Goal: Information Seeking & Learning: Learn about a topic

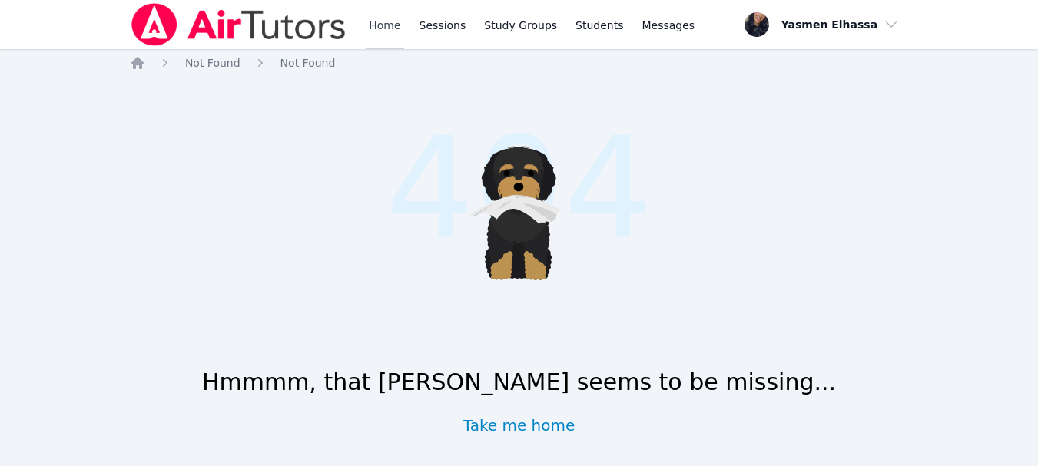
click at [383, 25] on link "Home" at bounding box center [385, 24] width 38 height 49
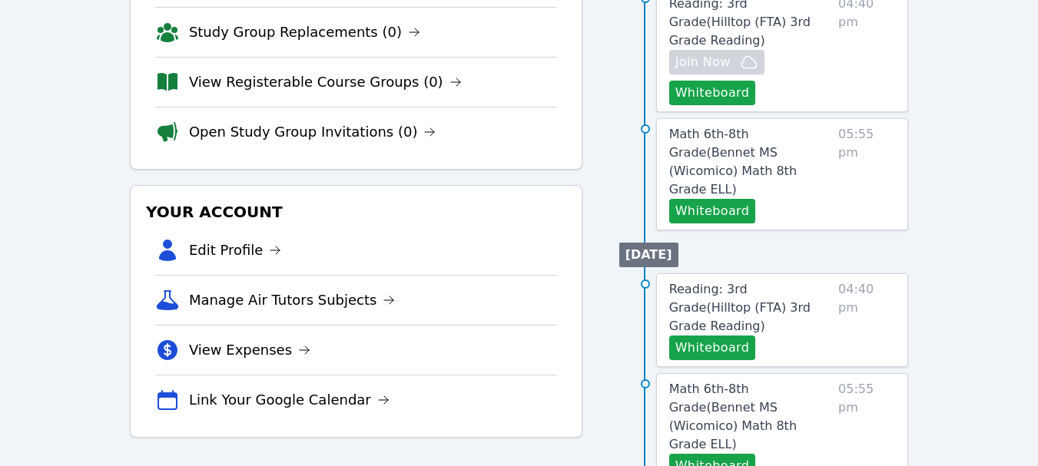
scroll to position [307, 0]
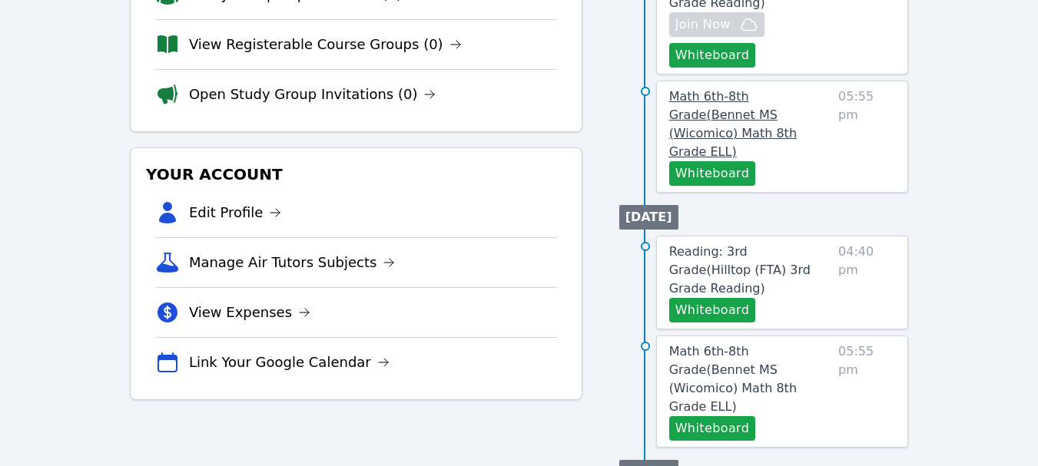
click at [758, 89] on span "Math 6th-8th Grade ( Bennet MS (Wicomico) Math 8th Grade ELL )" at bounding box center [733, 124] width 128 height 70
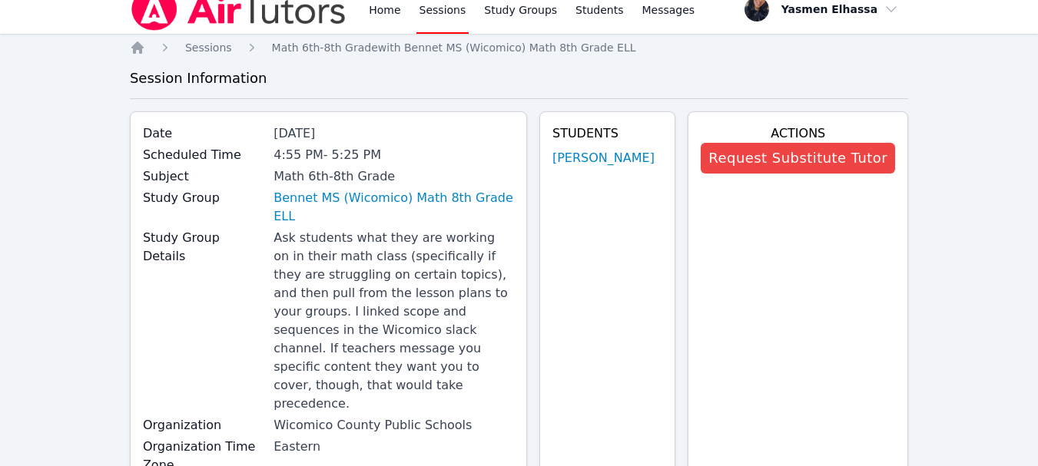
scroll to position [476, 0]
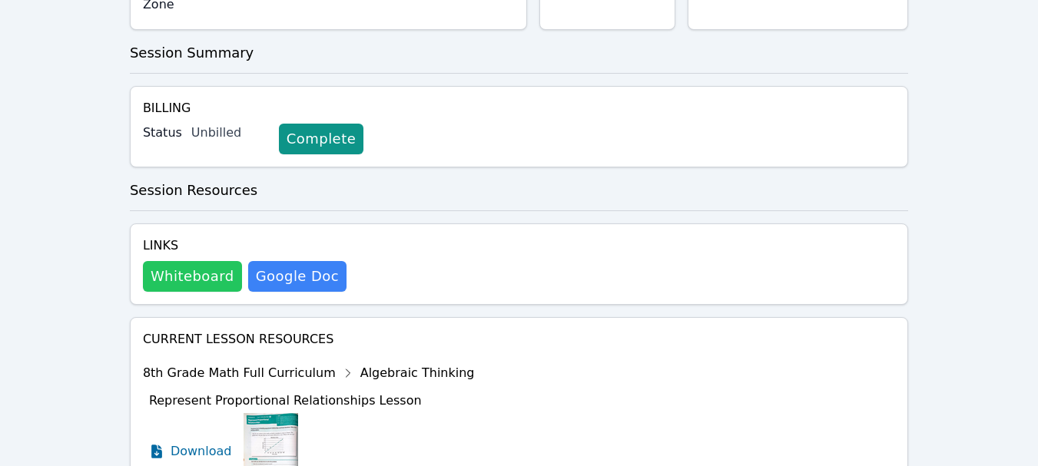
click at [204, 261] on button "Whiteboard" at bounding box center [192, 276] width 99 height 31
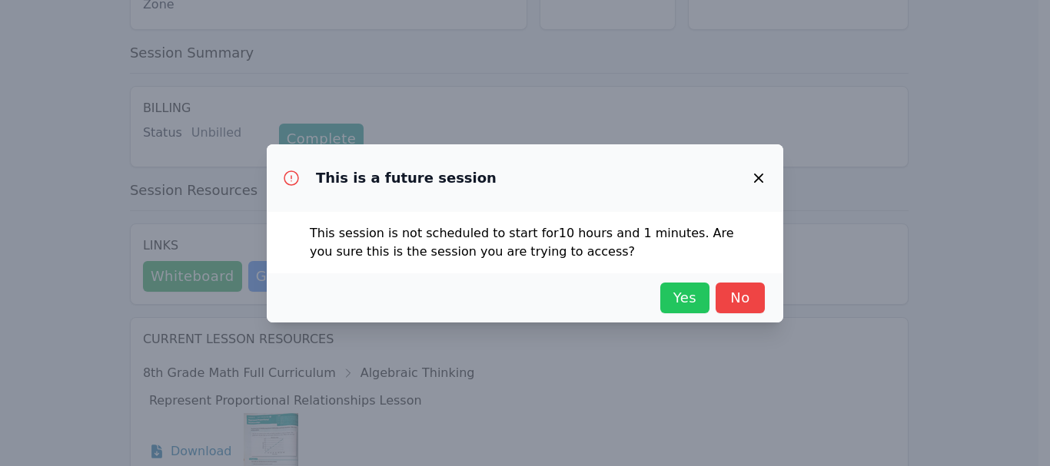
click at [682, 294] on span "Yes" at bounding box center [685, 298] width 34 height 22
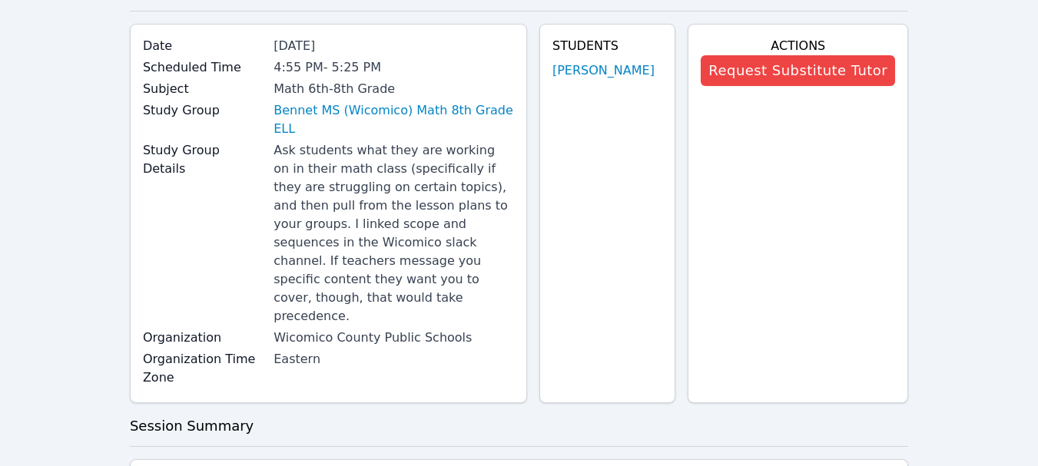
scroll to position [0, 0]
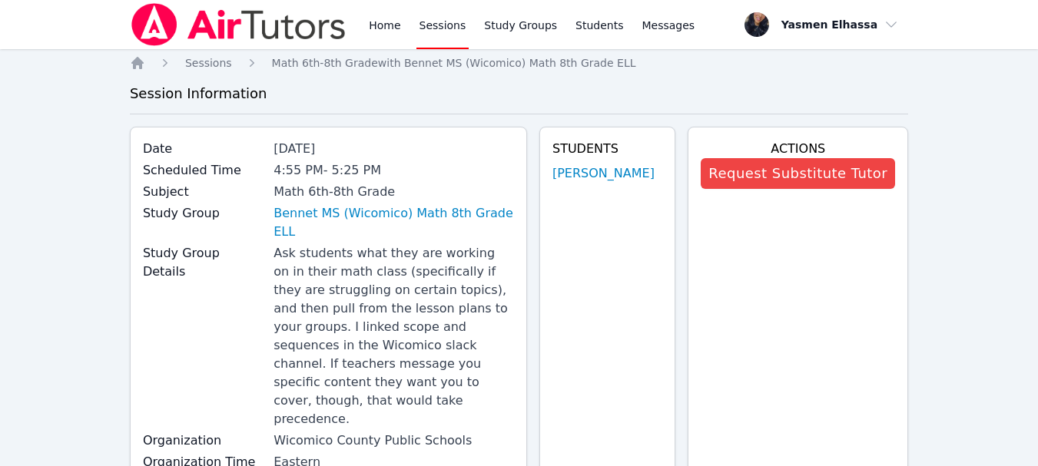
click at [468, 22] on div "Home Sessions Study Groups Students Messages" at bounding box center [532, 24] width 332 height 49
click at [506, 28] on link "Study Groups" at bounding box center [520, 24] width 79 height 49
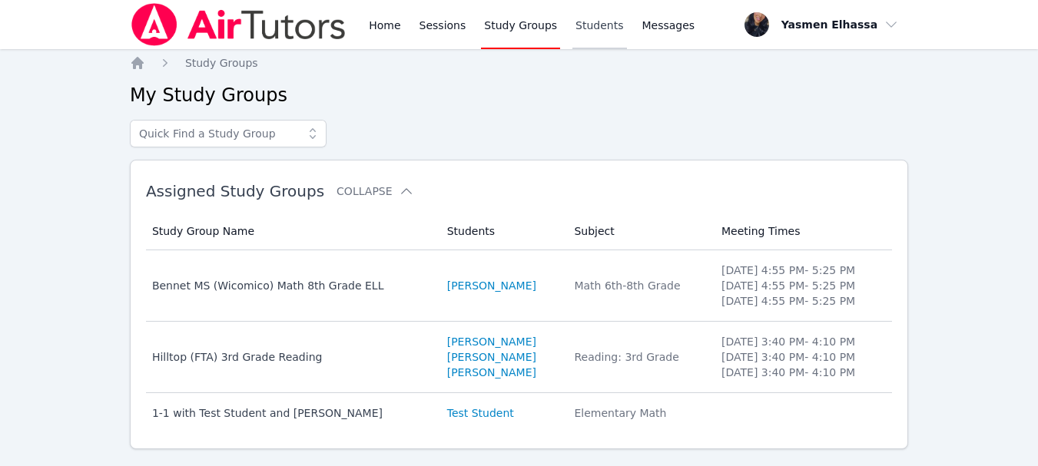
click at [573, 18] on link "Students" at bounding box center [600, 24] width 54 height 49
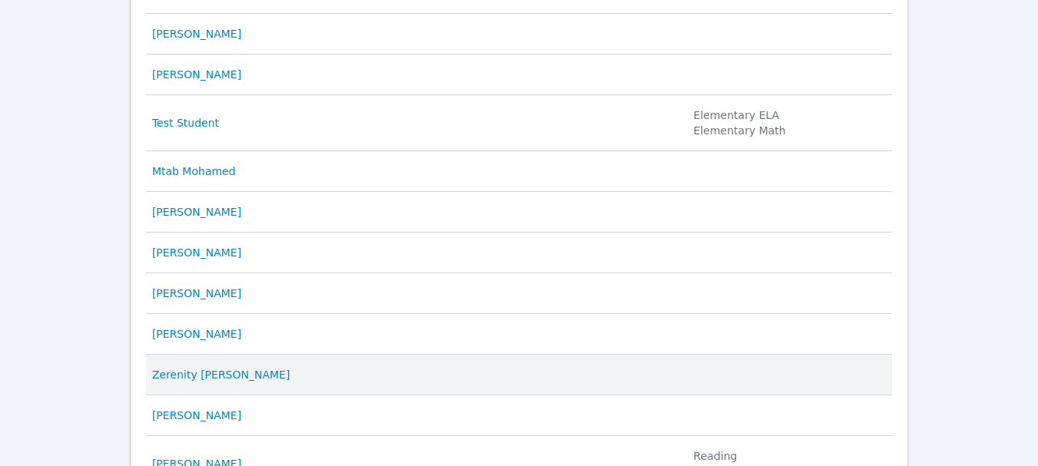
scroll to position [370, 0]
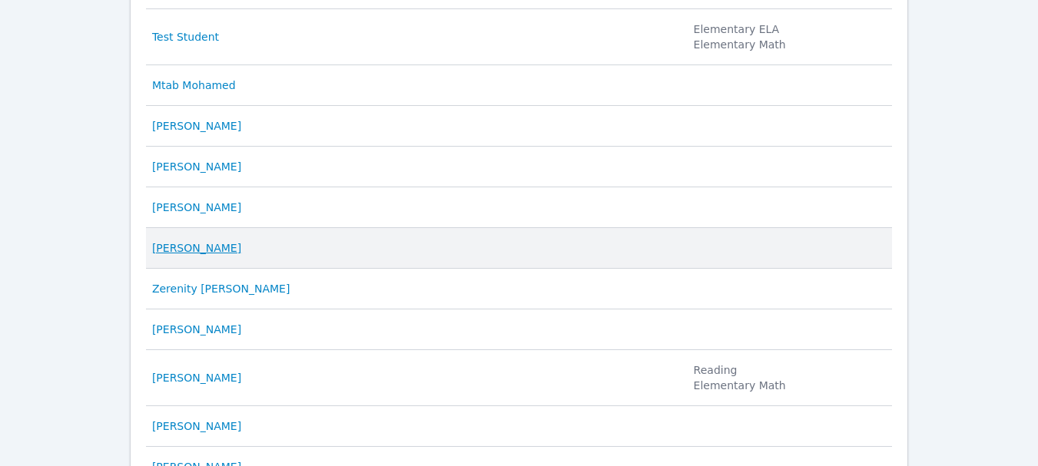
click at [206, 243] on link "[PERSON_NAME]" at bounding box center [196, 248] width 89 height 15
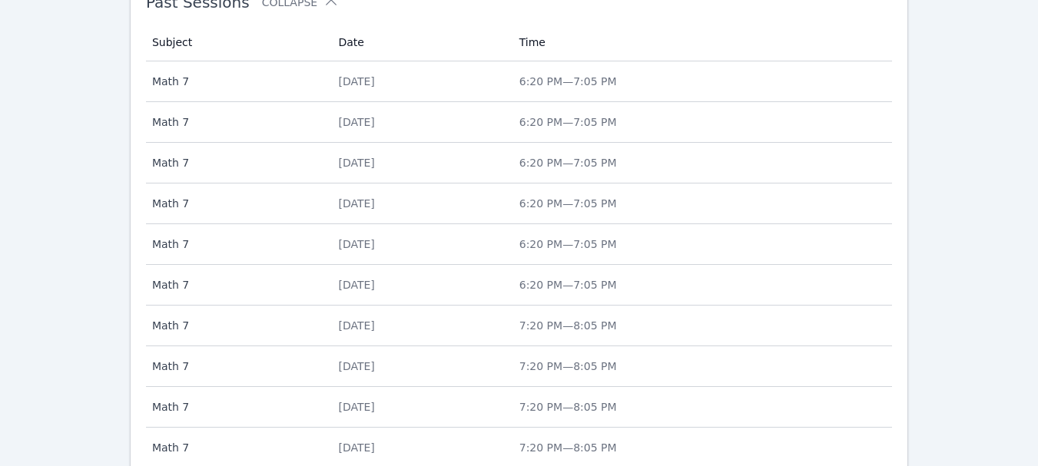
scroll to position [765, 0]
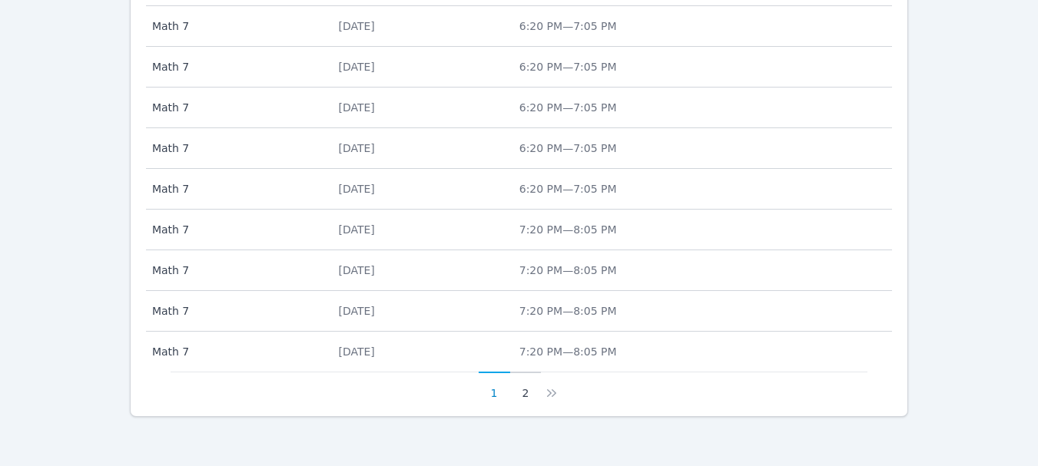
click at [519, 395] on button "2" at bounding box center [526, 386] width 32 height 29
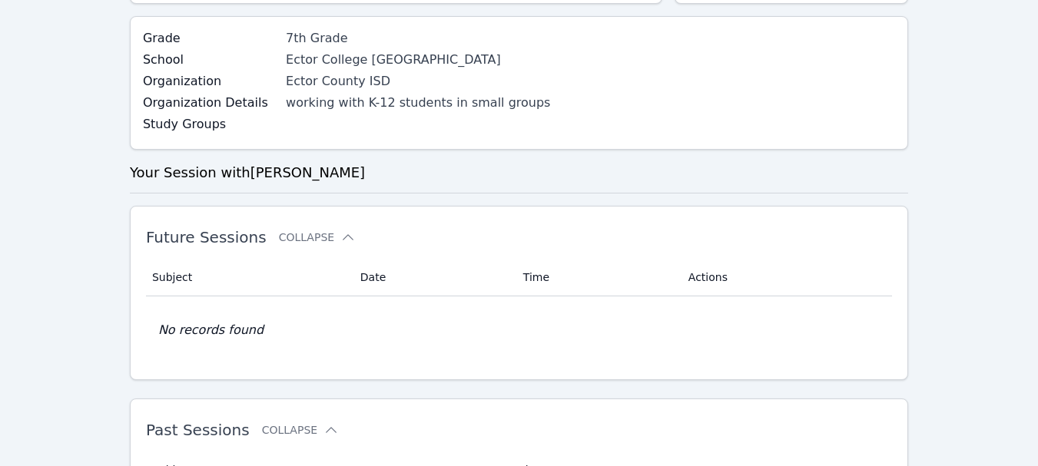
scroll to position [521, 0]
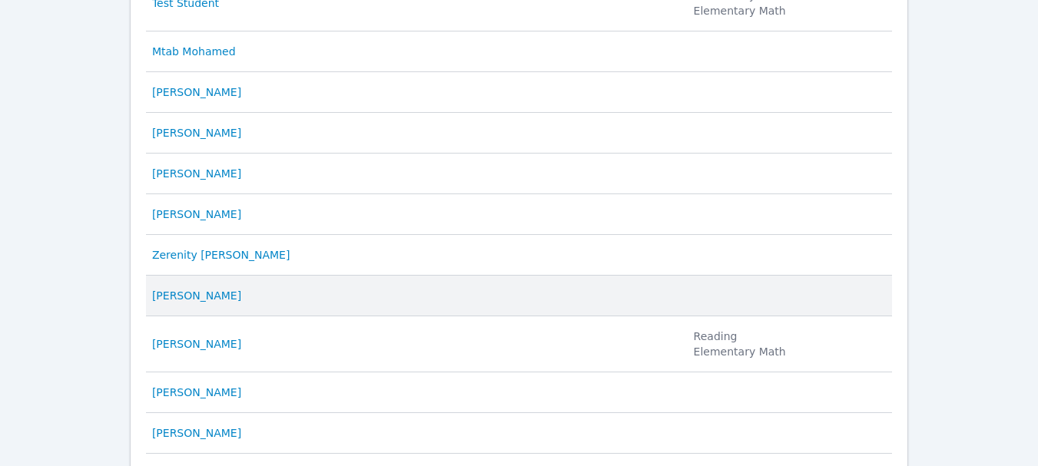
scroll to position [461, 0]
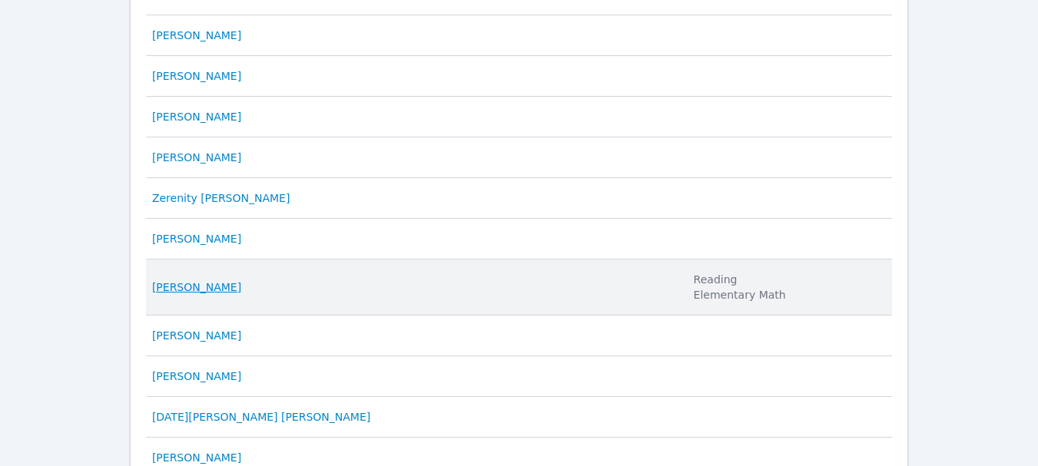
click at [195, 285] on link "[PERSON_NAME]" at bounding box center [196, 287] width 89 height 15
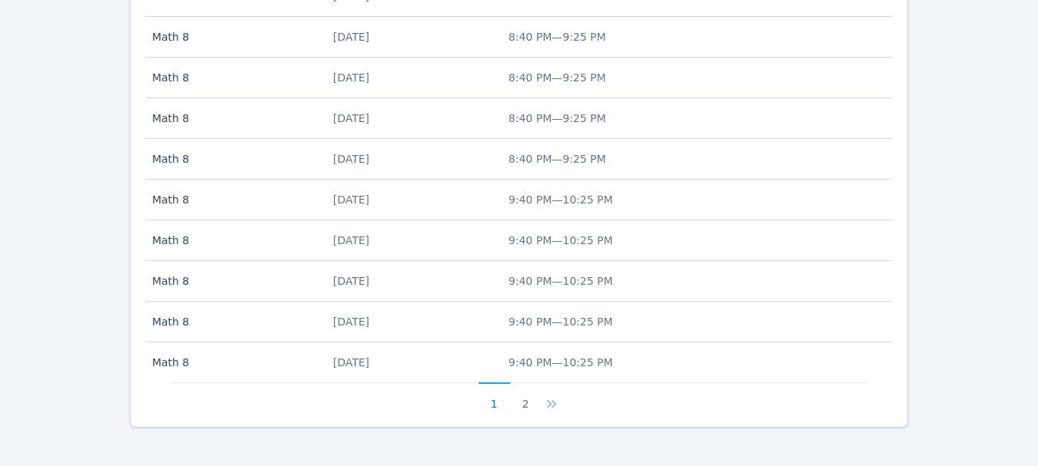
scroll to position [765, 0]
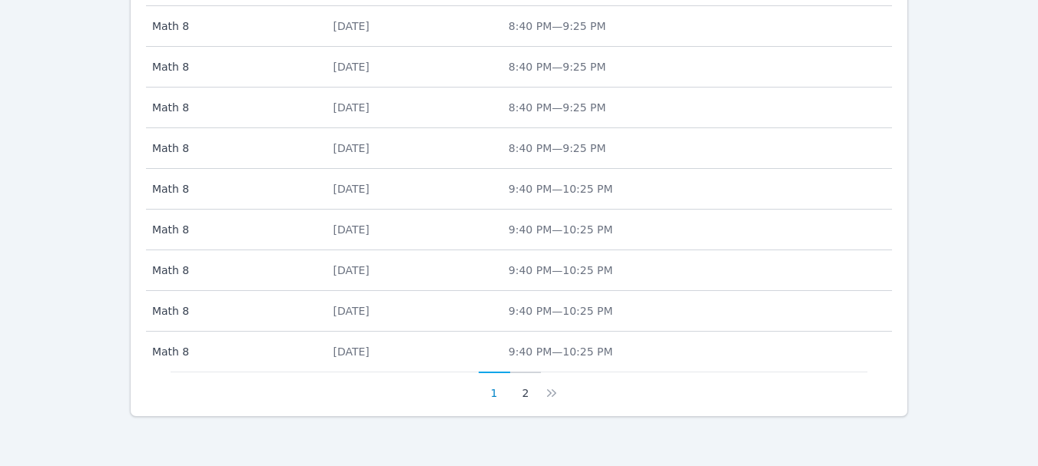
click at [521, 388] on button "2" at bounding box center [526, 386] width 32 height 29
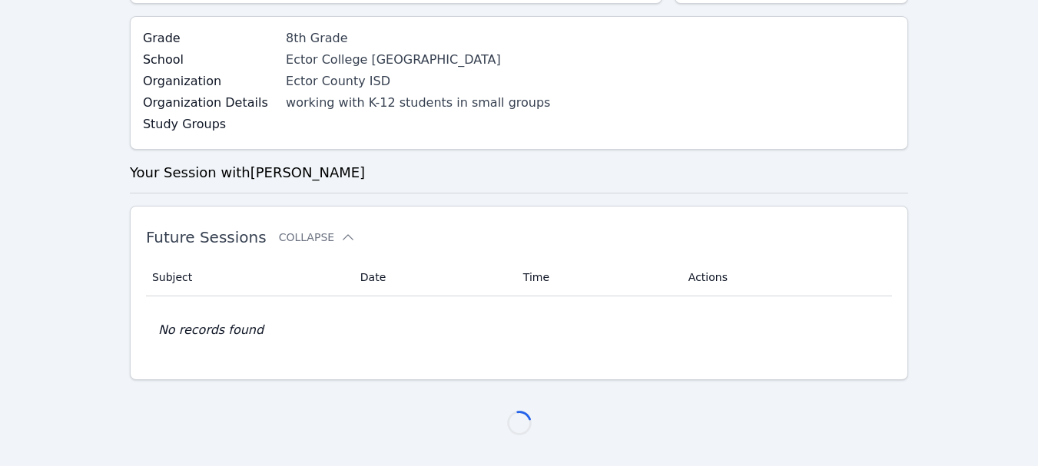
scroll to position [480, 0]
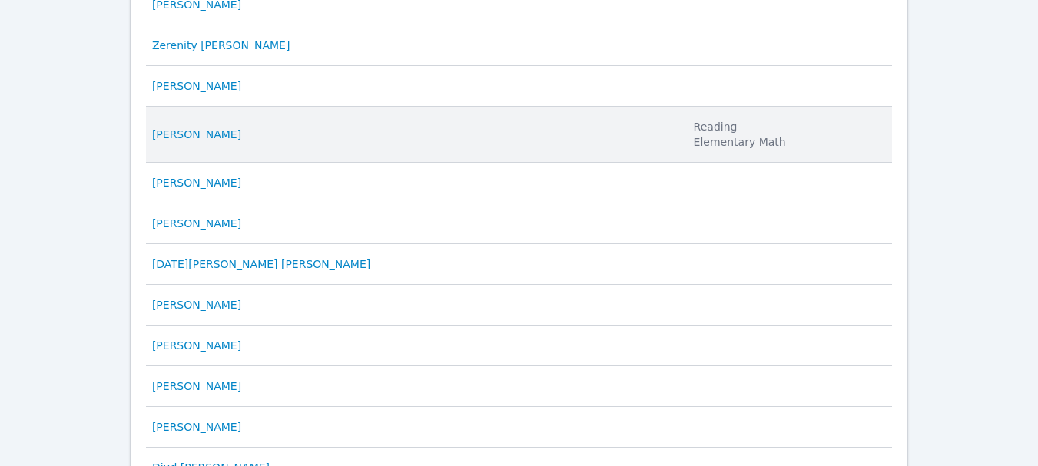
scroll to position [615, 0]
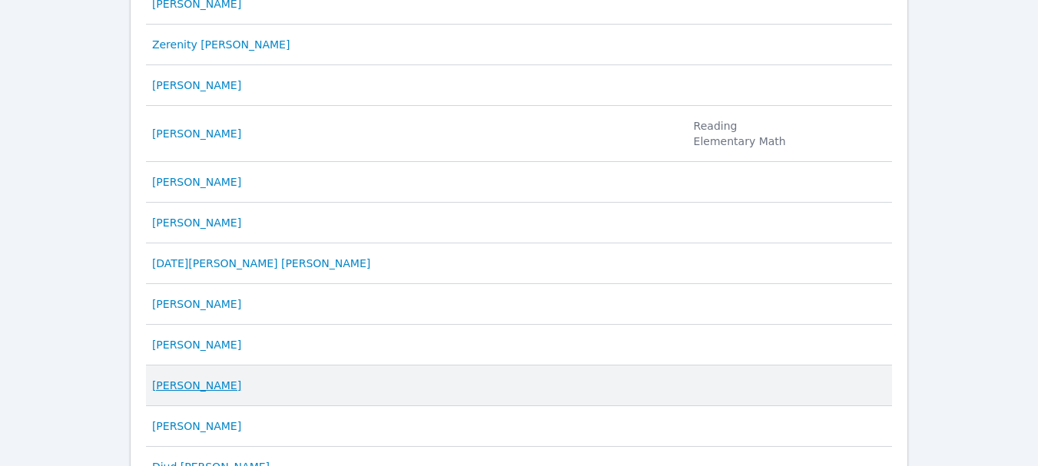
click at [209, 383] on link "[PERSON_NAME]" at bounding box center [196, 385] width 89 height 15
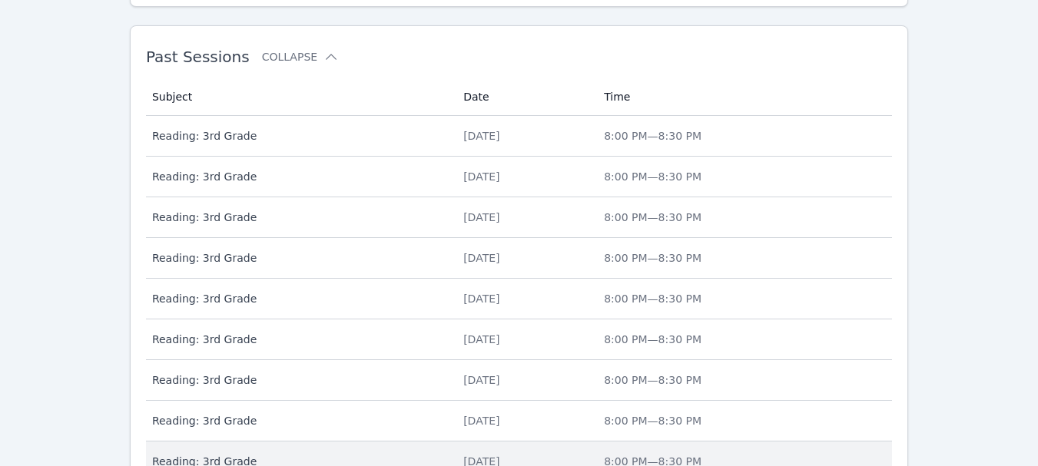
scroll to position [765, 0]
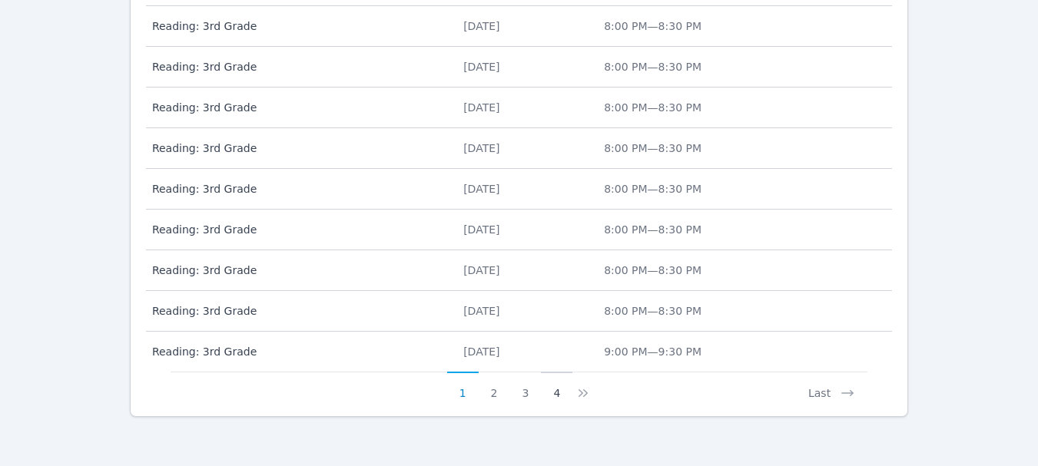
click at [557, 387] on button "4" at bounding box center [557, 386] width 32 height 29
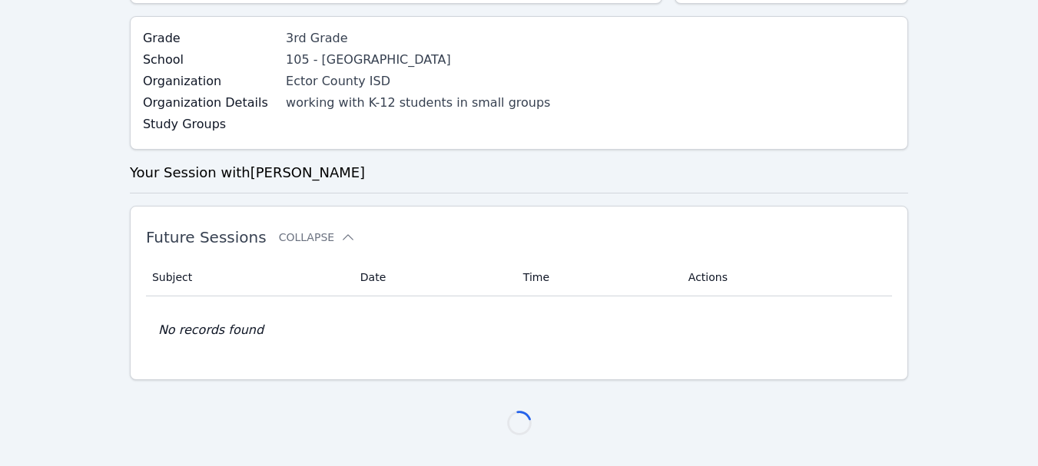
scroll to position [643, 0]
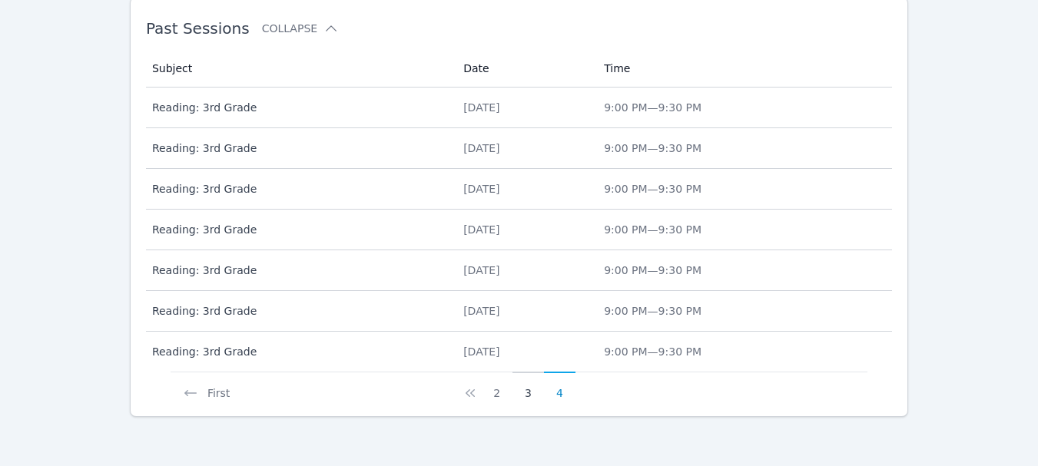
click at [528, 390] on button "3" at bounding box center [529, 386] width 32 height 29
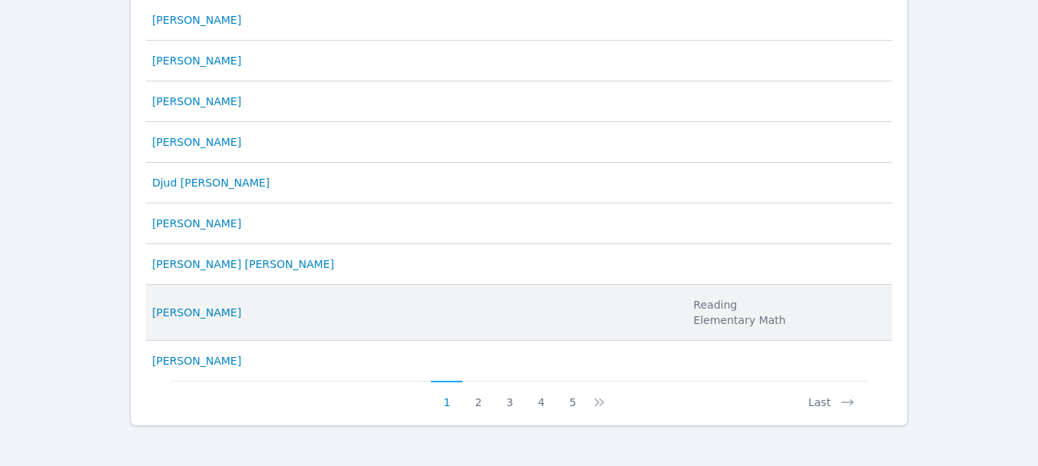
scroll to position [908, 0]
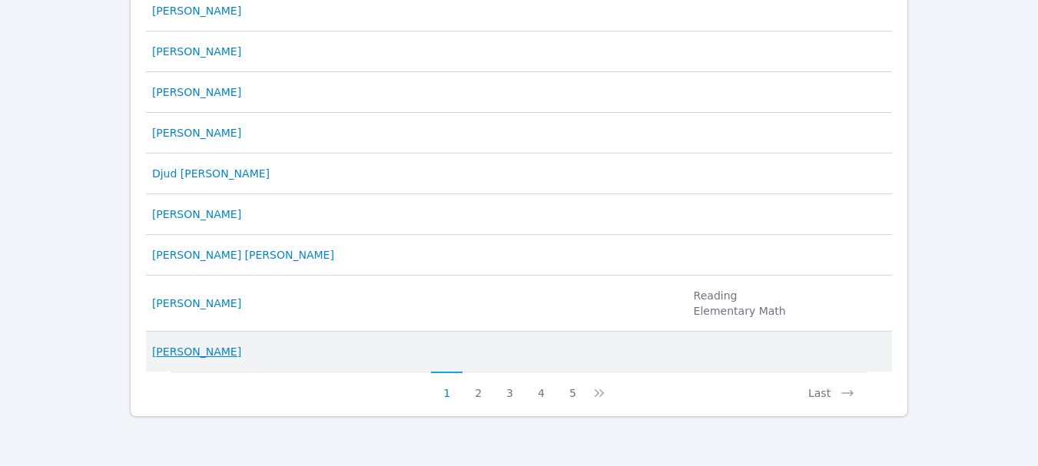
click at [194, 354] on link "[PERSON_NAME]" at bounding box center [196, 351] width 89 height 15
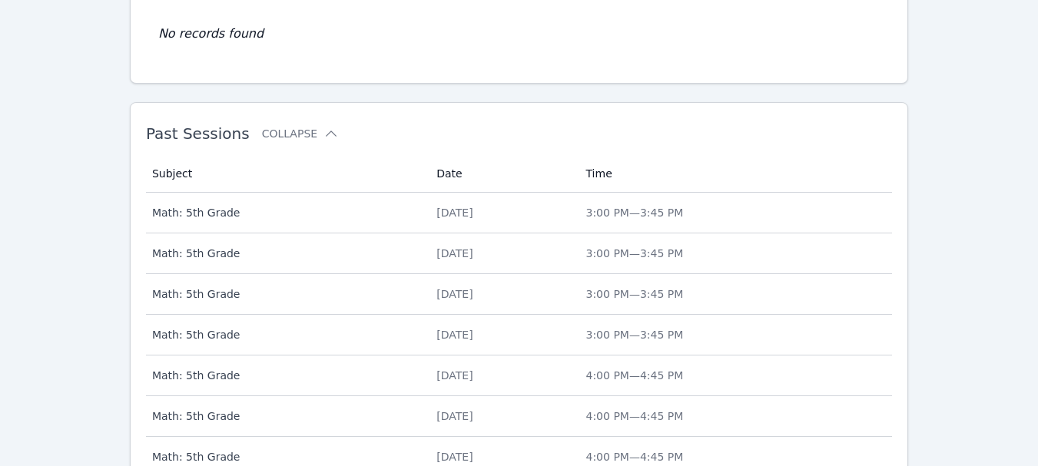
scroll to position [765, 0]
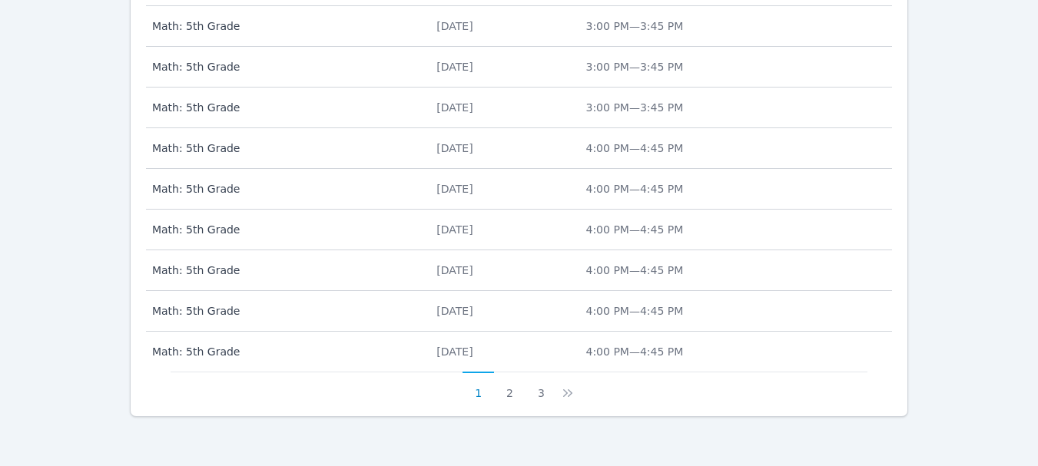
click at [539, 388] on button "3" at bounding box center [542, 386] width 32 height 29
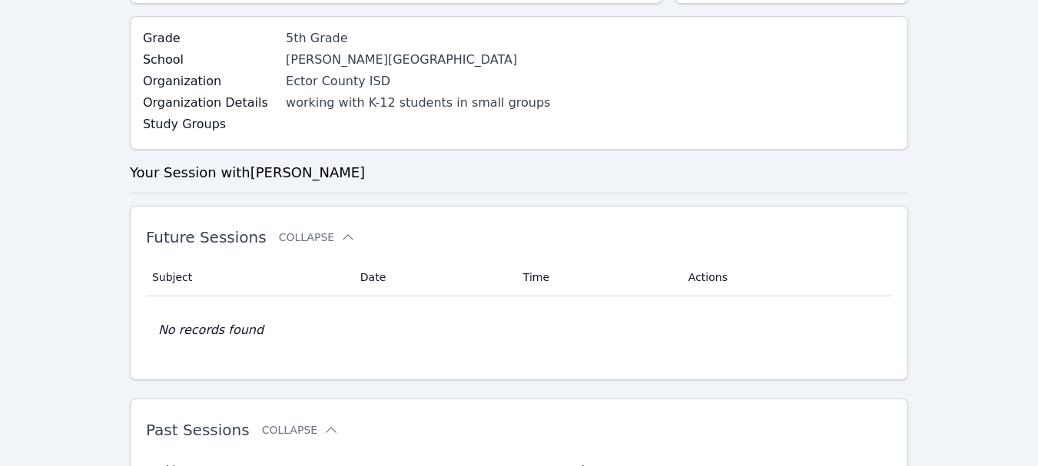
scroll to position [684, 0]
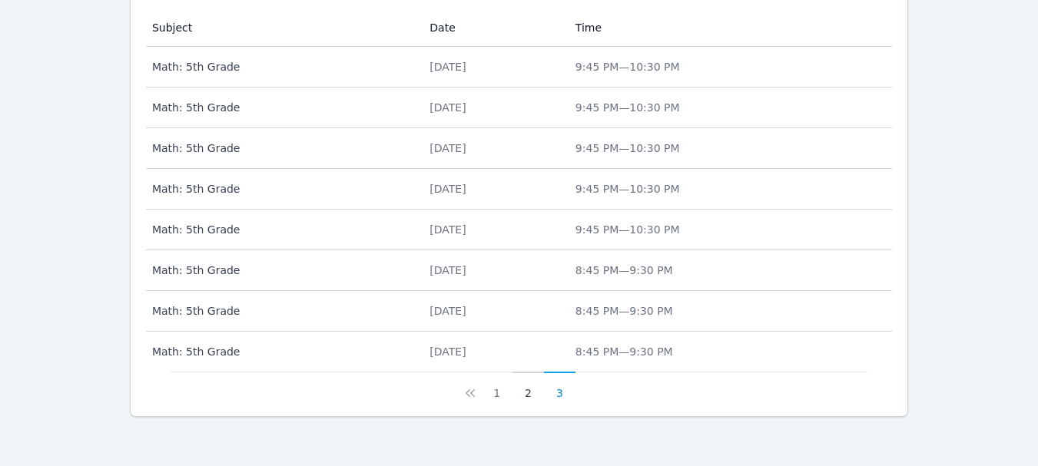
click at [530, 393] on button "2" at bounding box center [529, 386] width 32 height 29
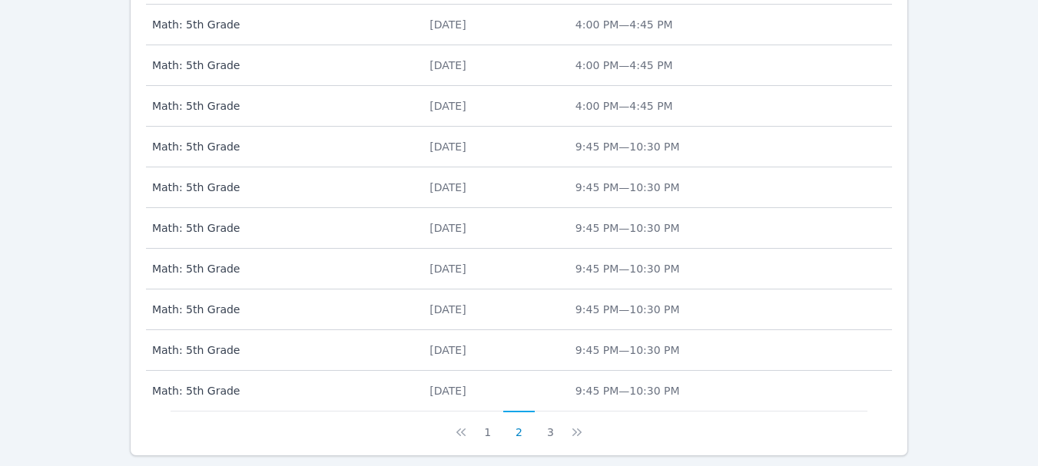
scroll to position [765, 0]
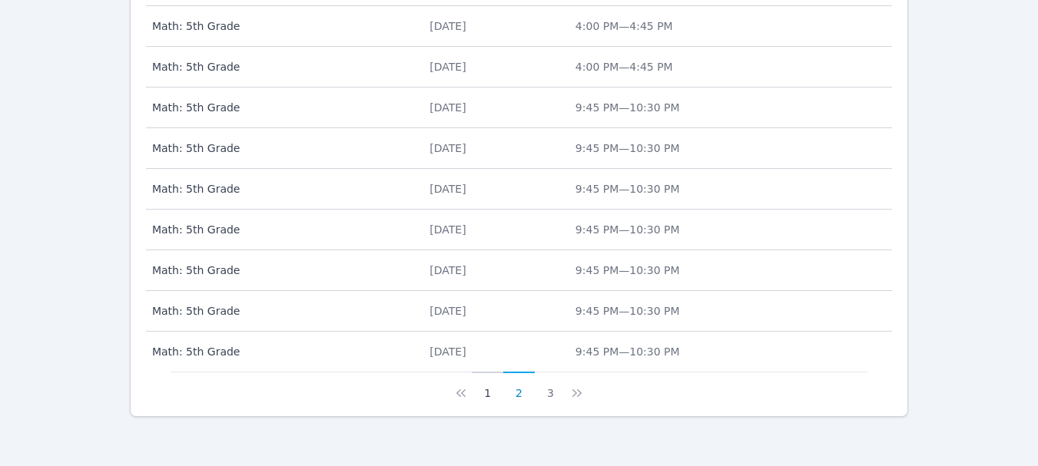
click at [483, 393] on button "1" at bounding box center [488, 386] width 32 height 29
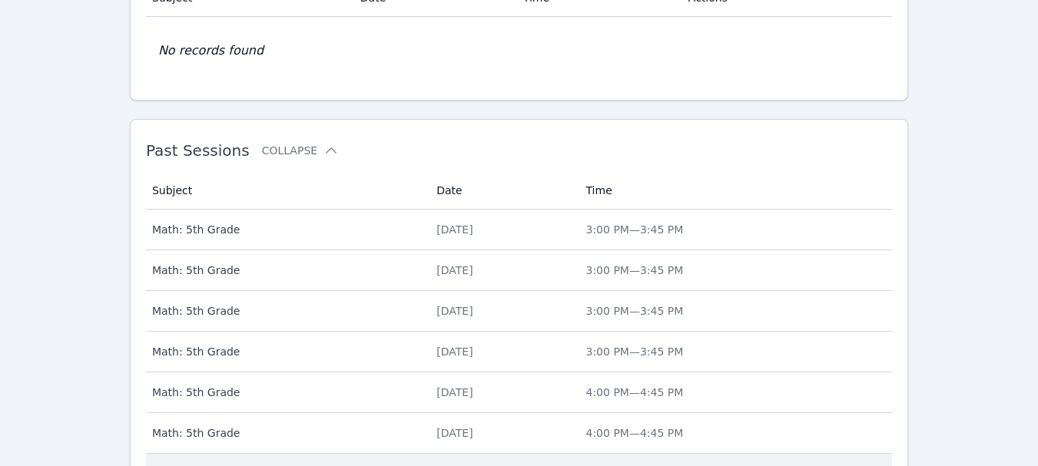
scroll to position [304, 0]
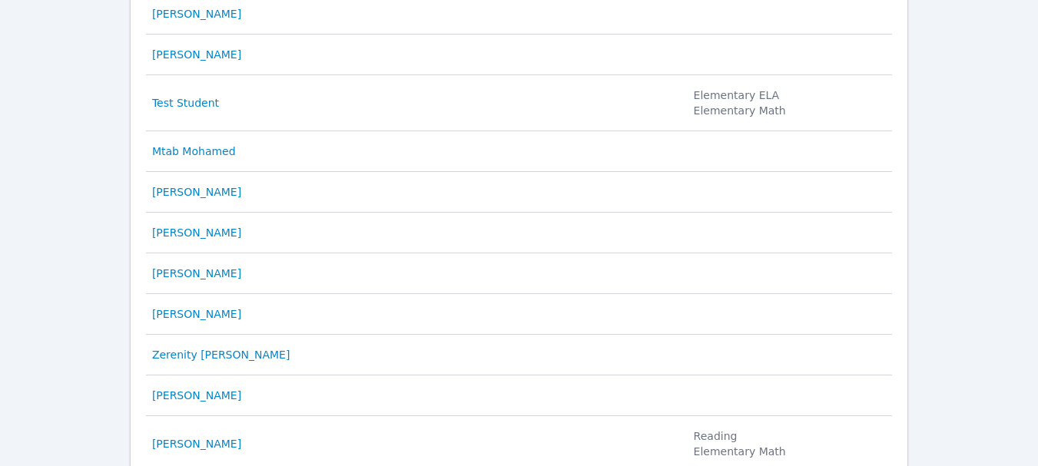
scroll to position [908, 0]
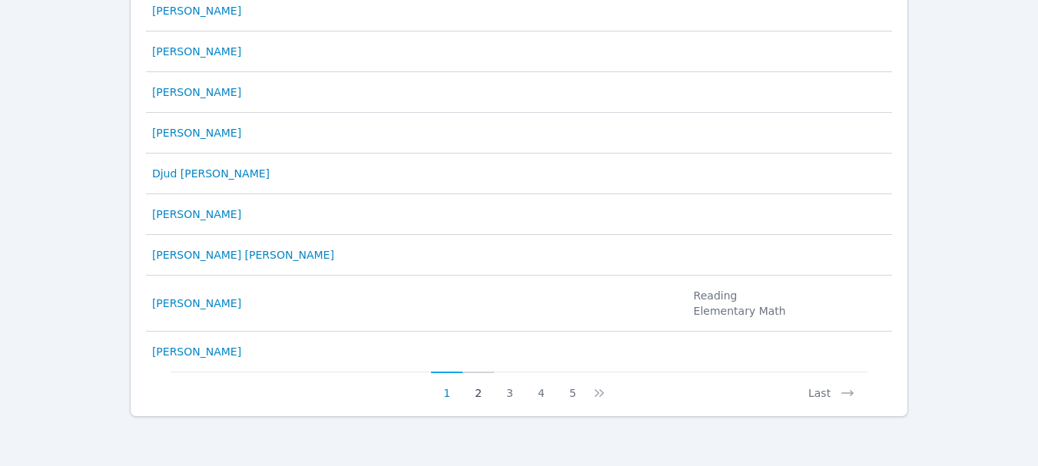
click at [477, 395] on button "2" at bounding box center [479, 386] width 32 height 29
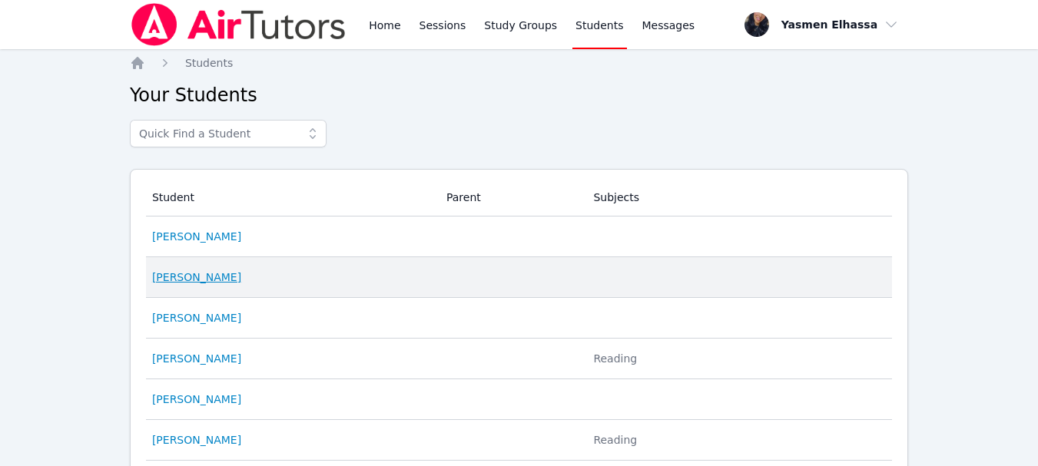
click at [202, 283] on link "[PERSON_NAME]" at bounding box center [196, 277] width 89 height 15
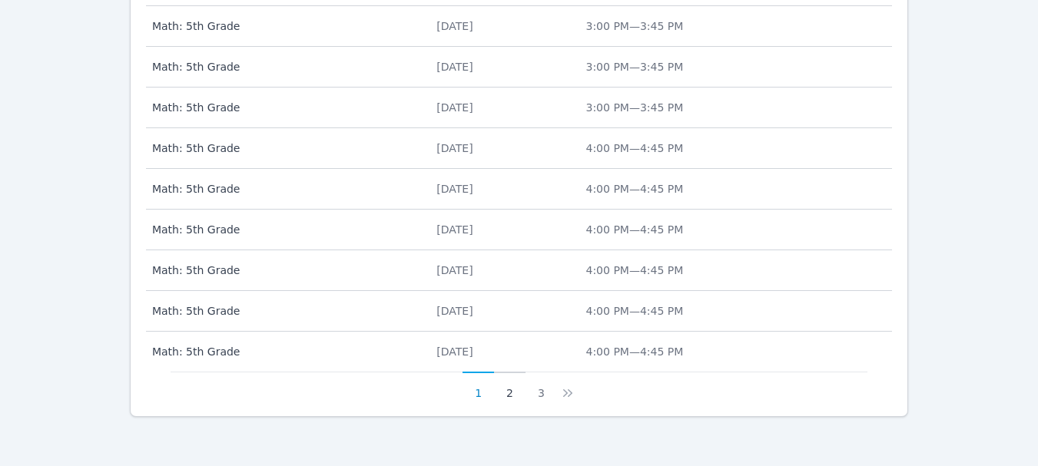
click at [539, 390] on button "3" at bounding box center [542, 386] width 32 height 29
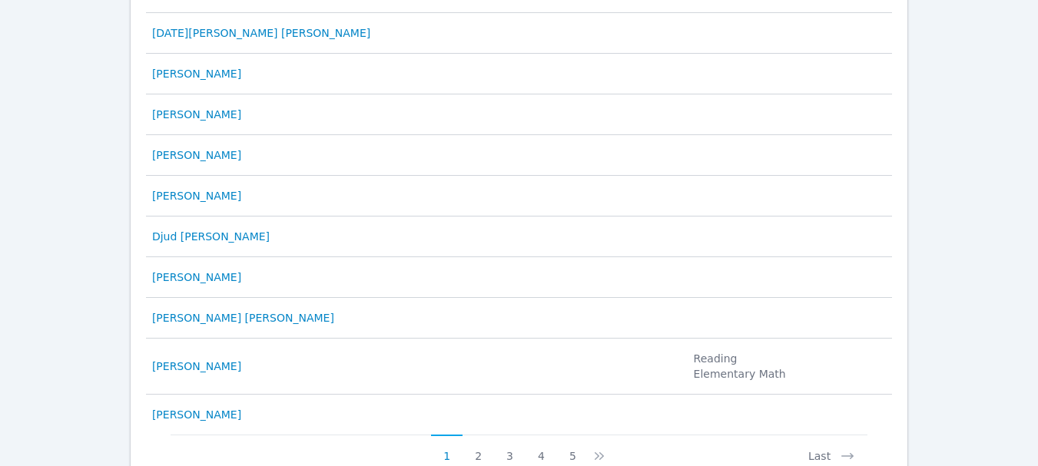
scroll to position [908, 0]
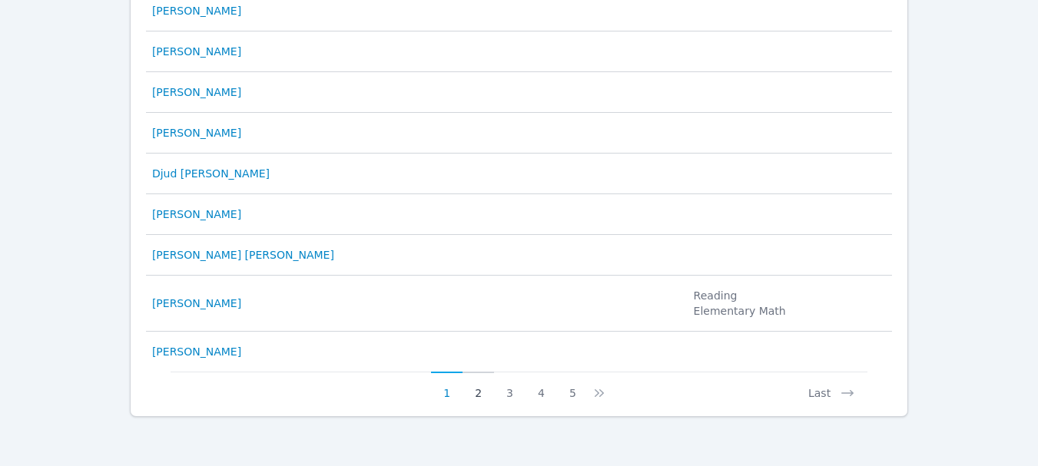
click at [480, 391] on button "2" at bounding box center [479, 386] width 32 height 29
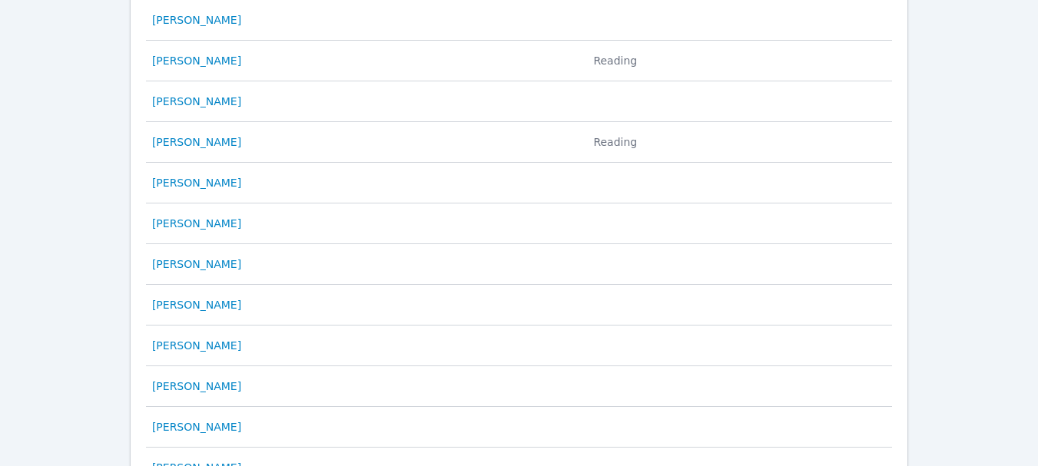
scroll to position [307, 0]
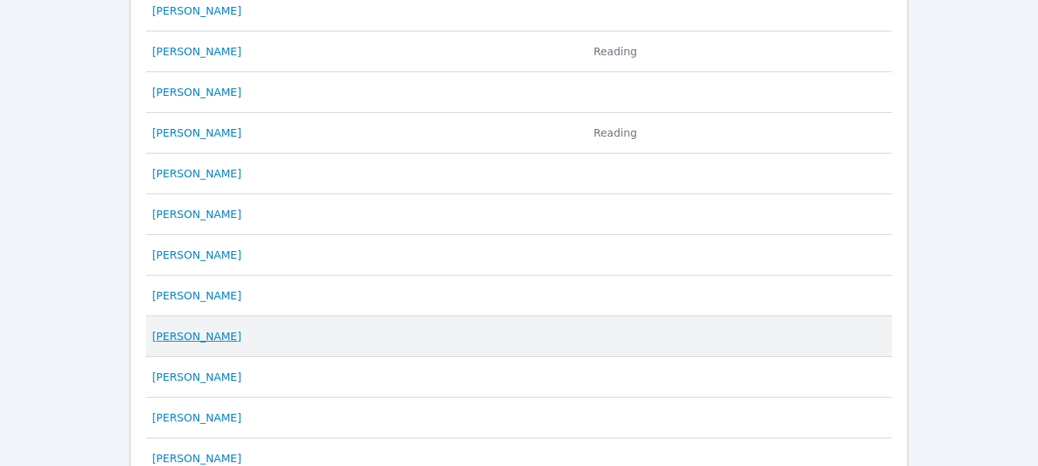
click at [190, 330] on link "[PERSON_NAME]" at bounding box center [196, 336] width 89 height 15
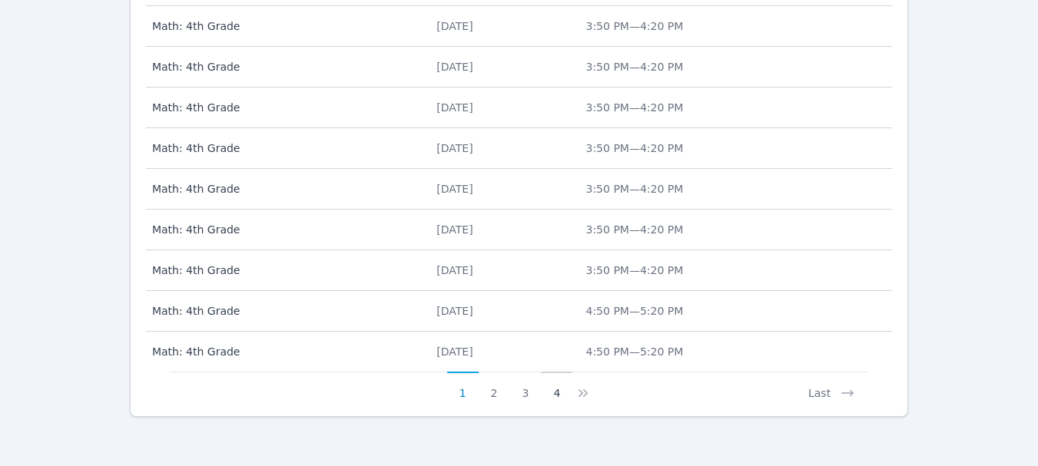
click at [552, 393] on button "4" at bounding box center [557, 386] width 32 height 29
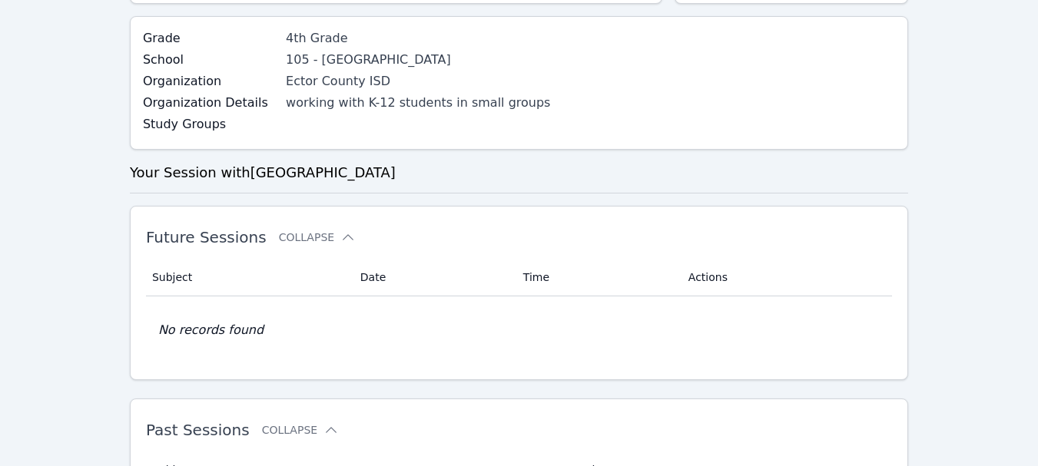
scroll to position [399, 0]
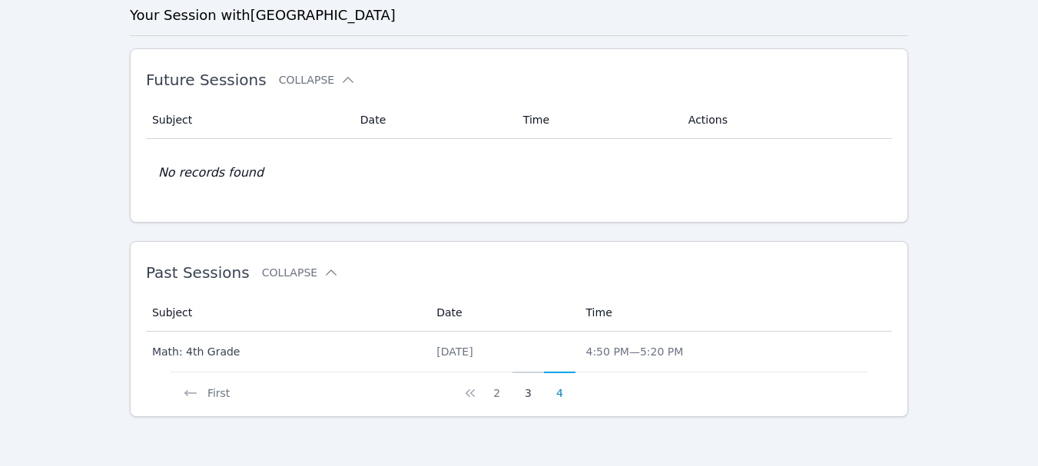
click at [529, 393] on button "3" at bounding box center [529, 386] width 32 height 29
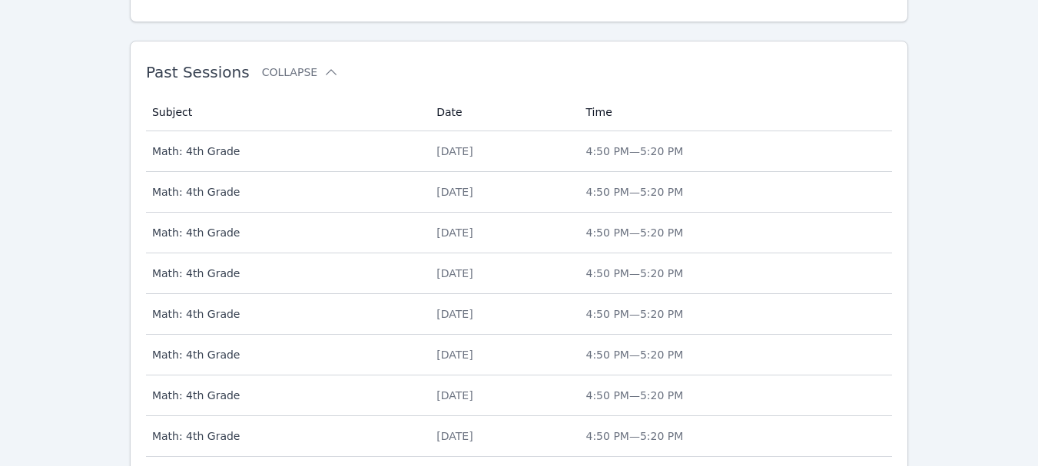
scroll to position [765, 0]
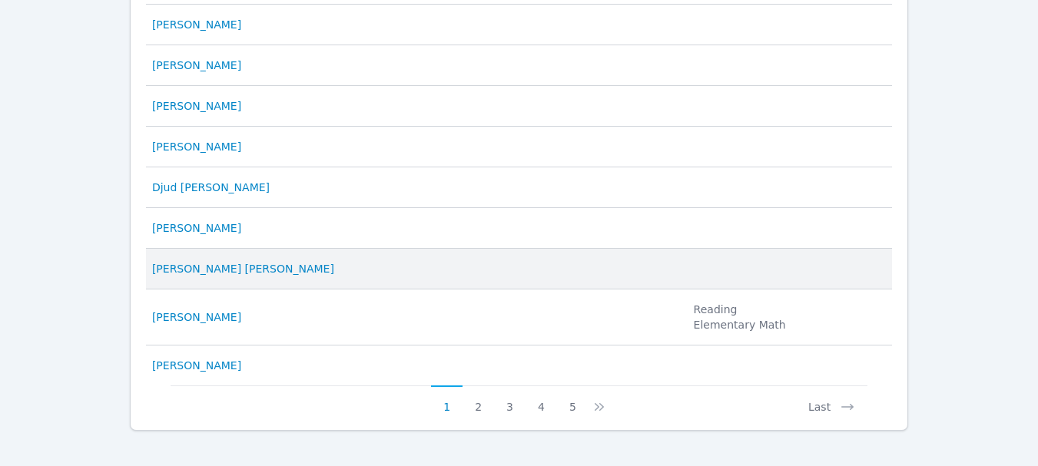
scroll to position [908, 0]
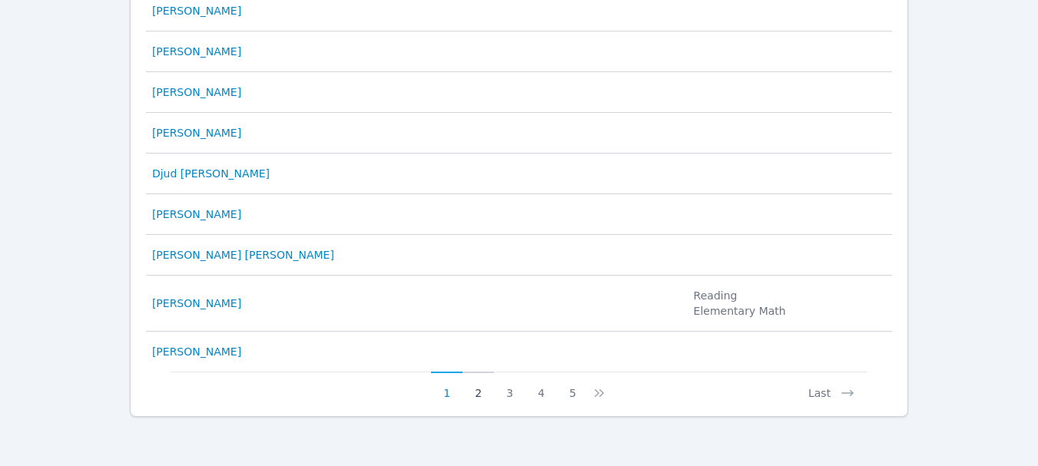
click at [478, 393] on button "2" at bounding box center [479, 386] width 32 height 29
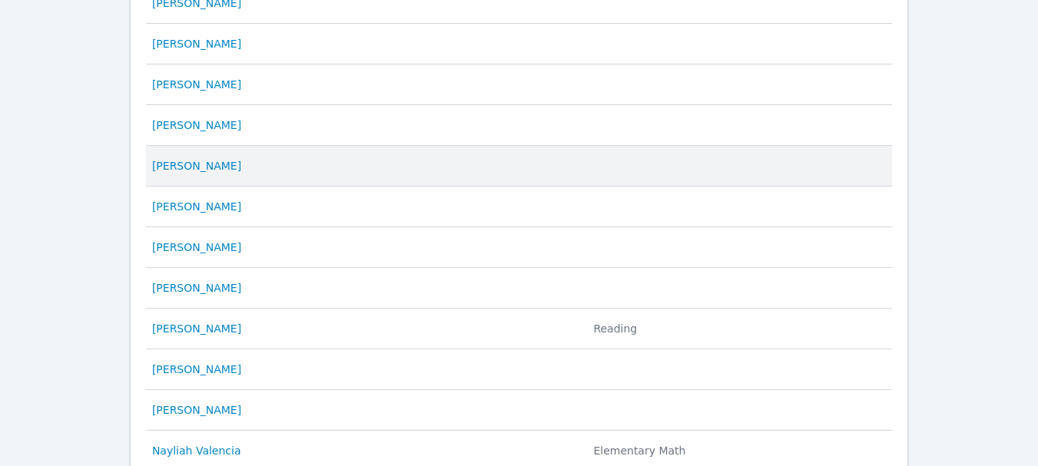
scroll to position [768, 0]
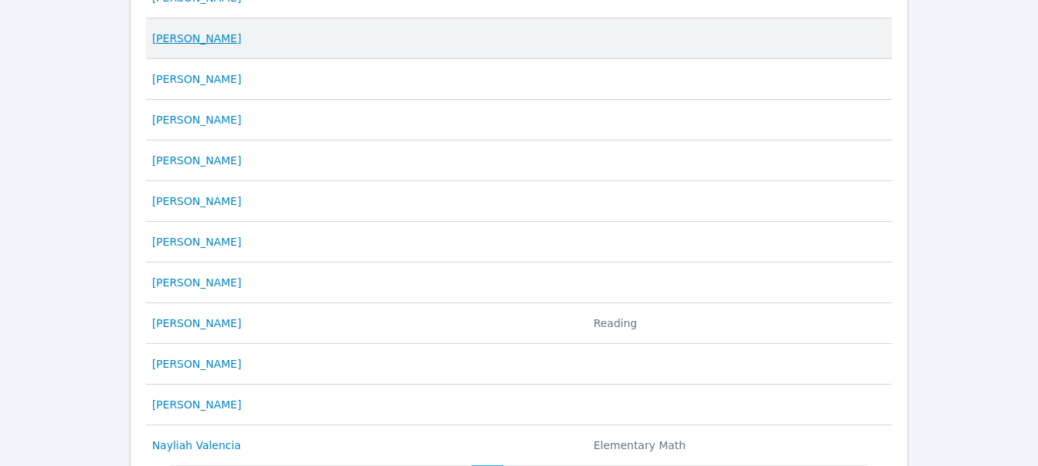
click at [158, 38] on link "[PERSON_NAME]" at bounding box center [196, 38] width 89 height 15
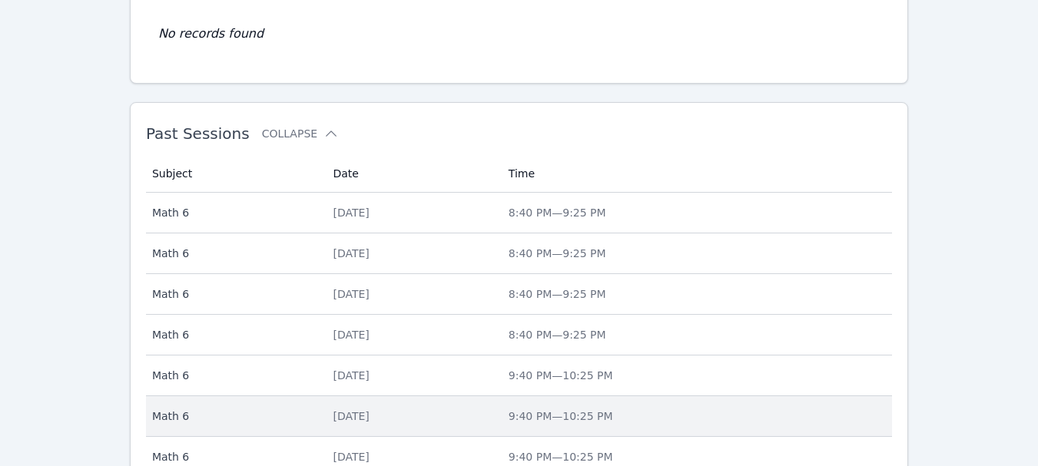
scroll to position [655, 0]
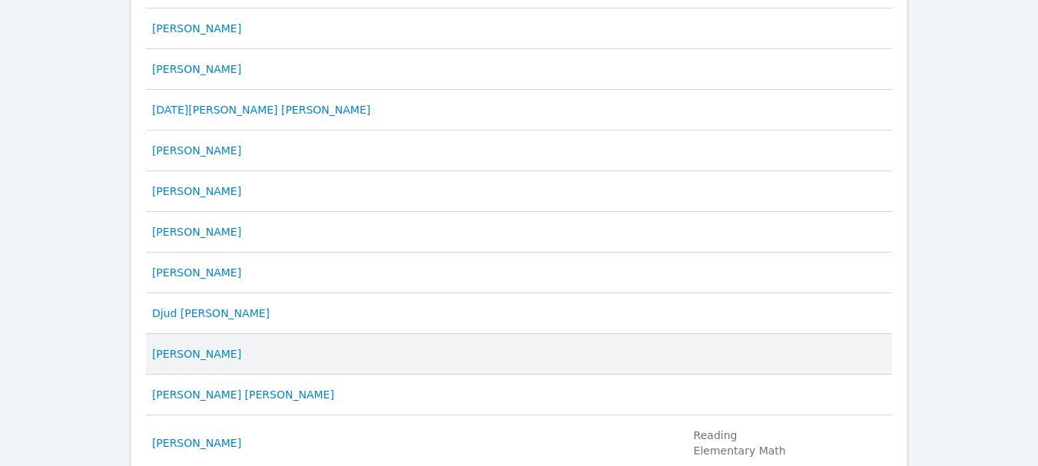
scroll to position [908, 0]
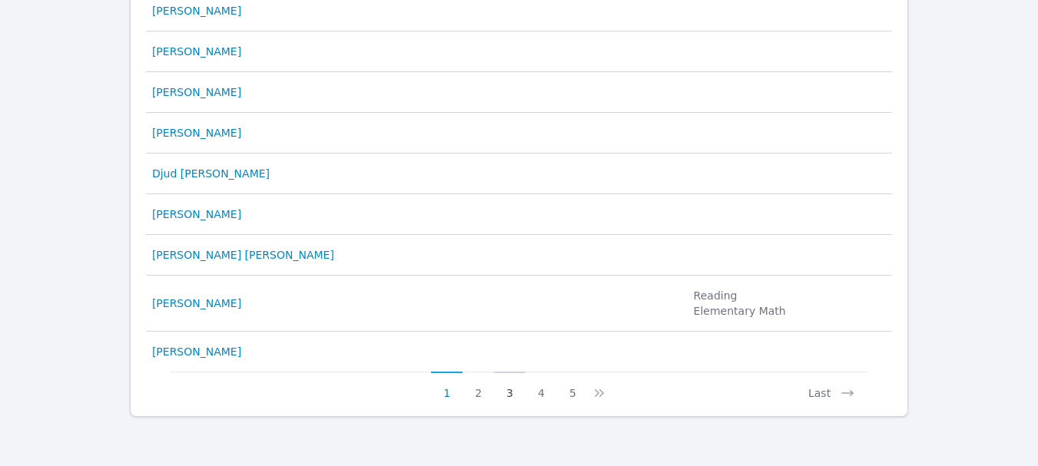
click at [507, 391] on button "3" at bounding box center [510, 386] width 32 height 29
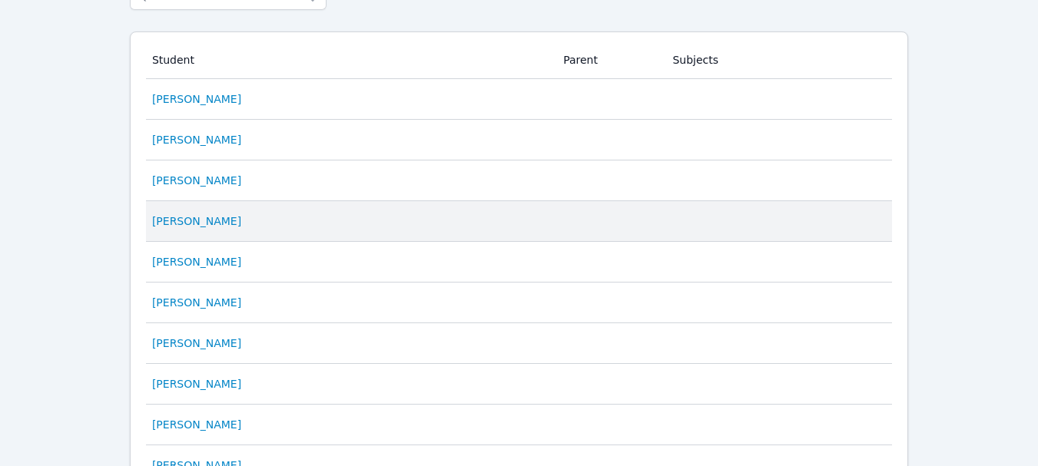
scroll to position [154, 0]
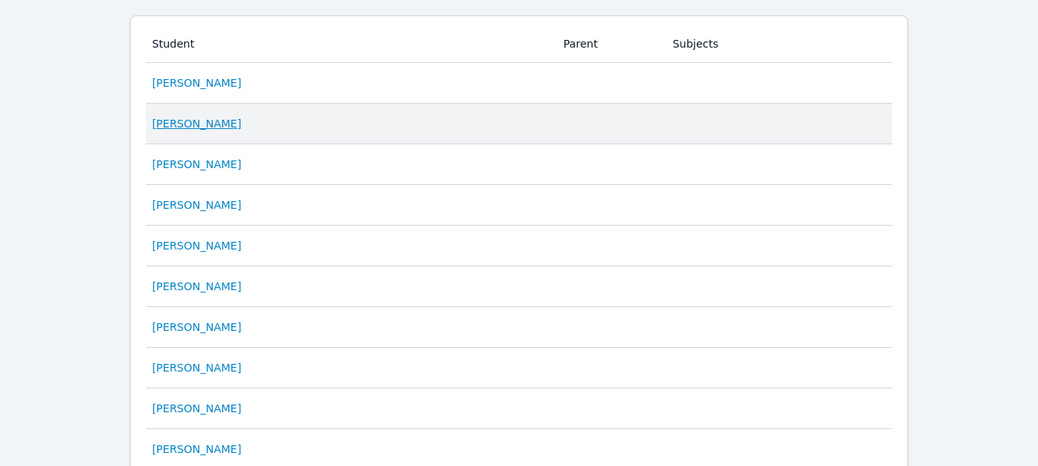
click at [201, 122] on link "[PERSON_NAME]" at bounding box center [196, 123] width 89 height 15
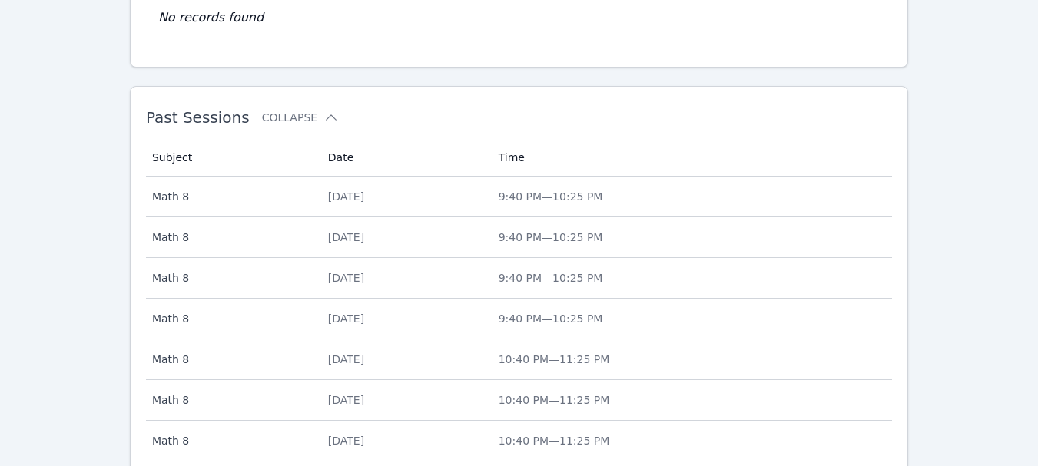
scroll to position [765, 0]
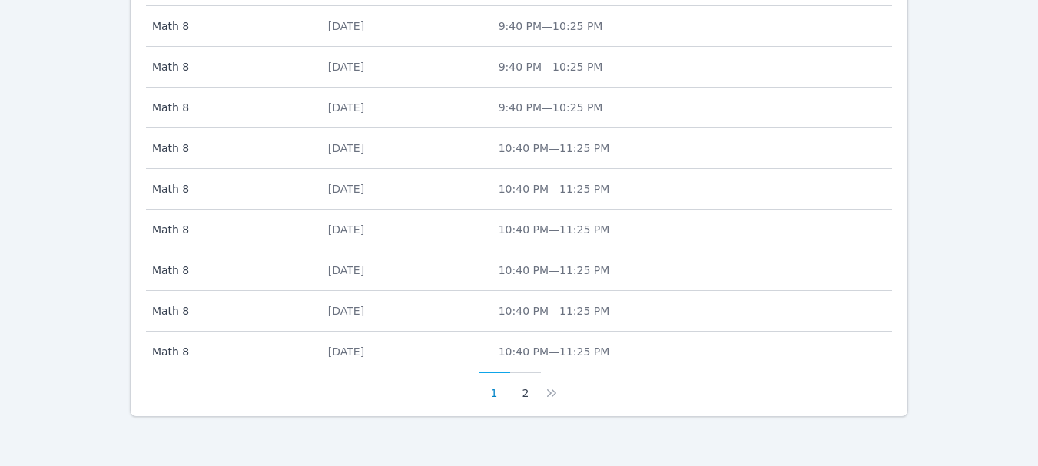
click at [523, 397] on button "2" at bounding box center [526, 386] width 32 height 29
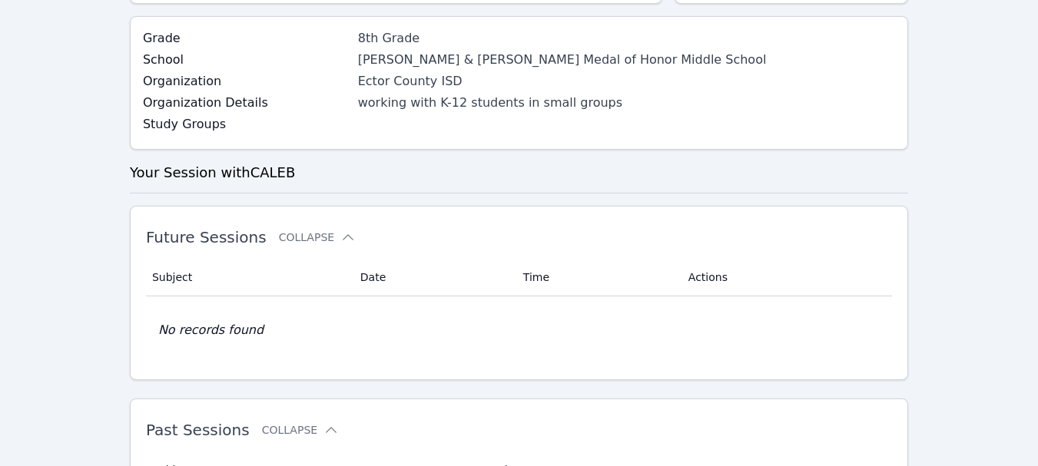
scroll to position [480, 0]
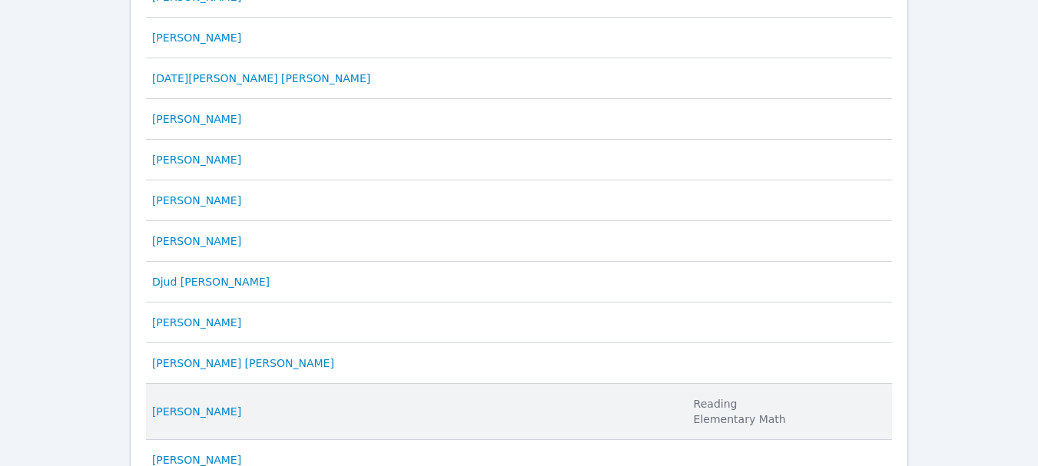
scroll to position [908, 0]
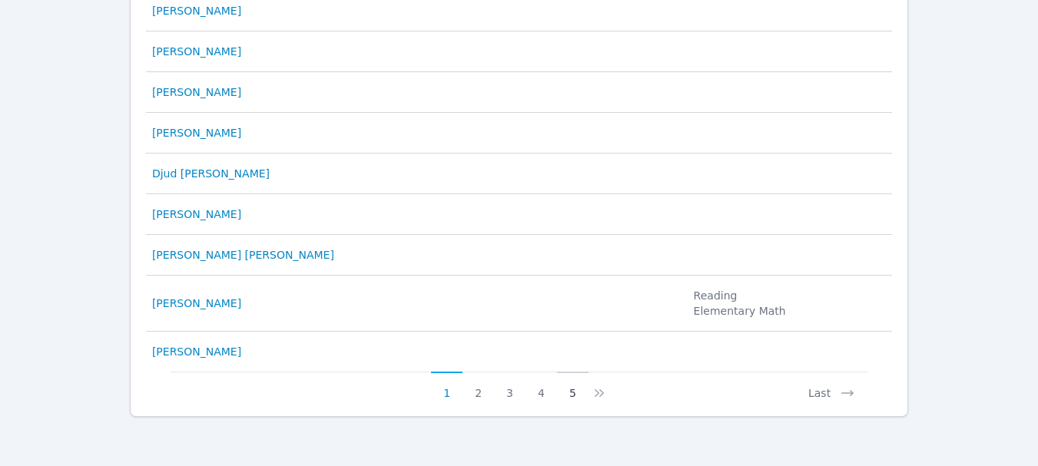
click at [564, 393] on button "5" at bounding box center [573, 386] width 32 height 29
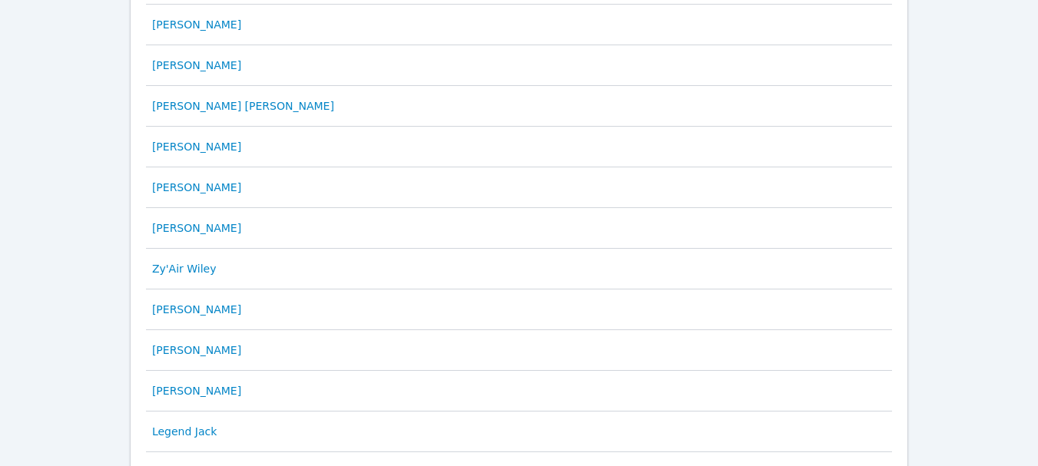
scroll to position [878, 0]
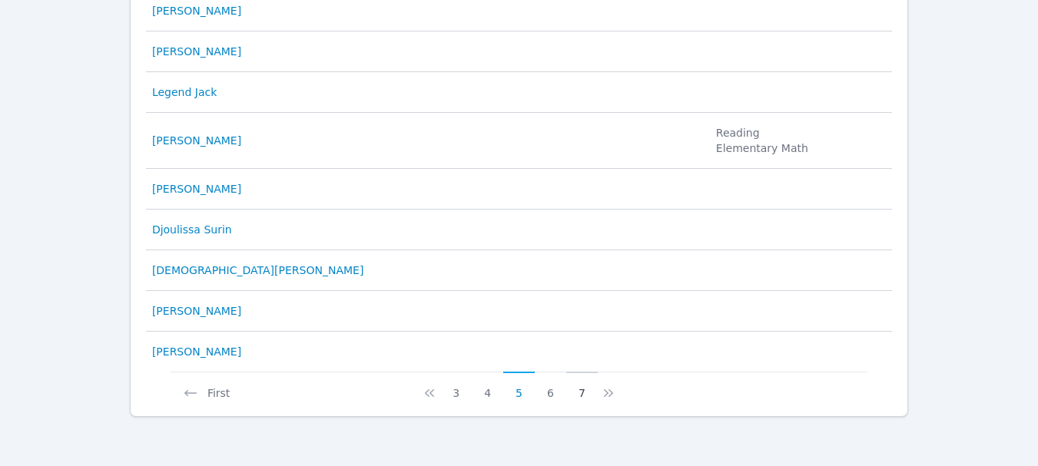
click at [576, 398] on button "7" at bounding box center [582, 386] width 32 height 29
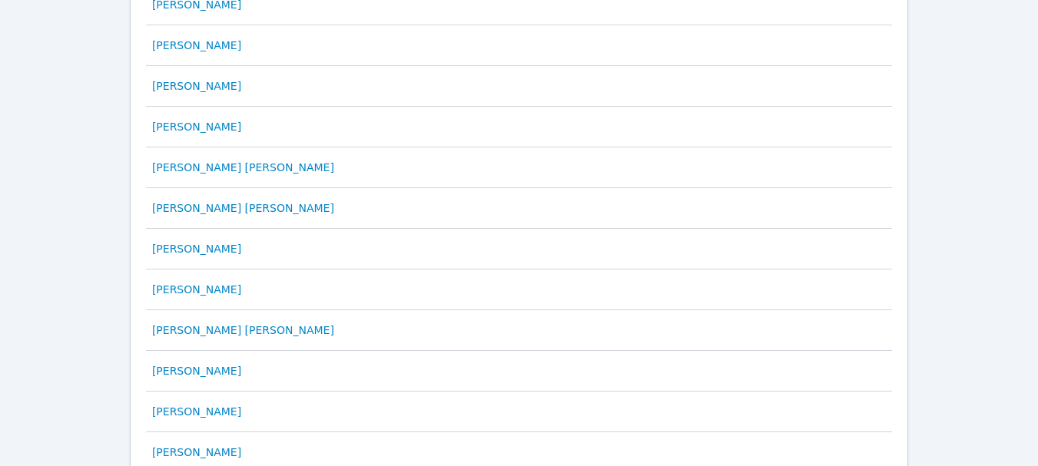
scroll to position [351, 0]
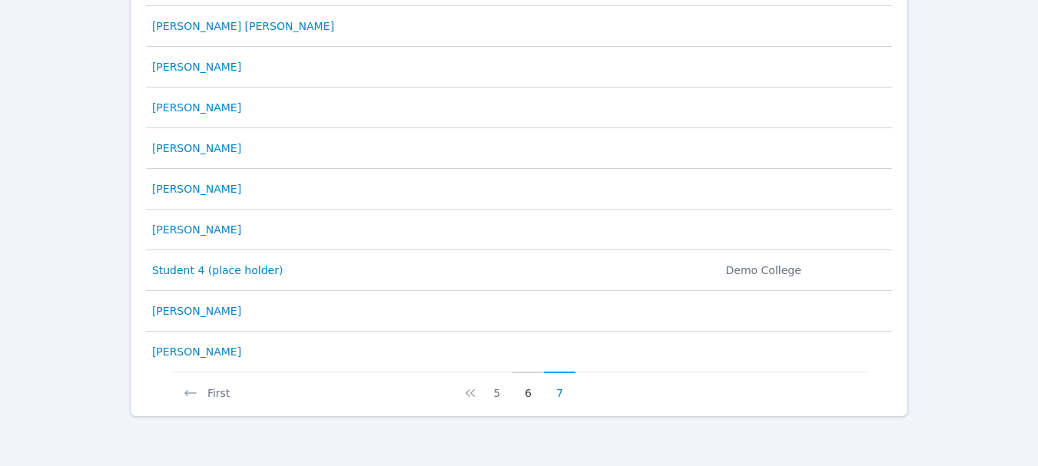
click at [536, 393] on button "6" at bounding box center [529, 386] width 32 height 29
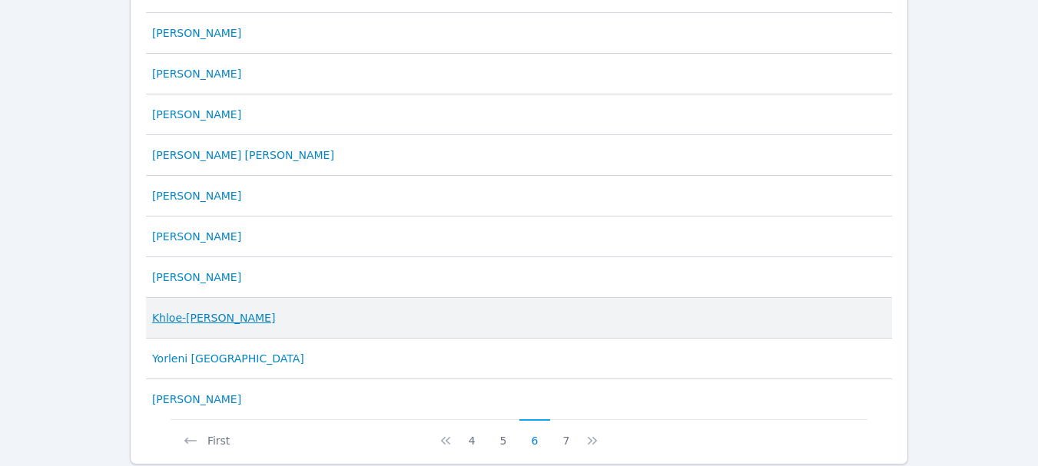
click at [214, 317] on link "Khloe-[PERSON_NAME]" at bounding box center [213, 317] width 123 height 15
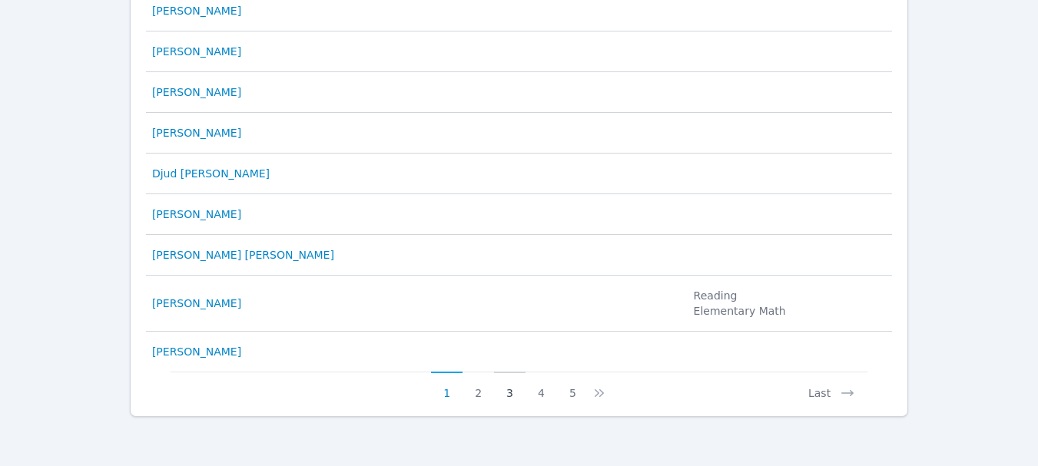
click at [505, 389] on button "3" at bounding box center [510, 386] width 32 height 29
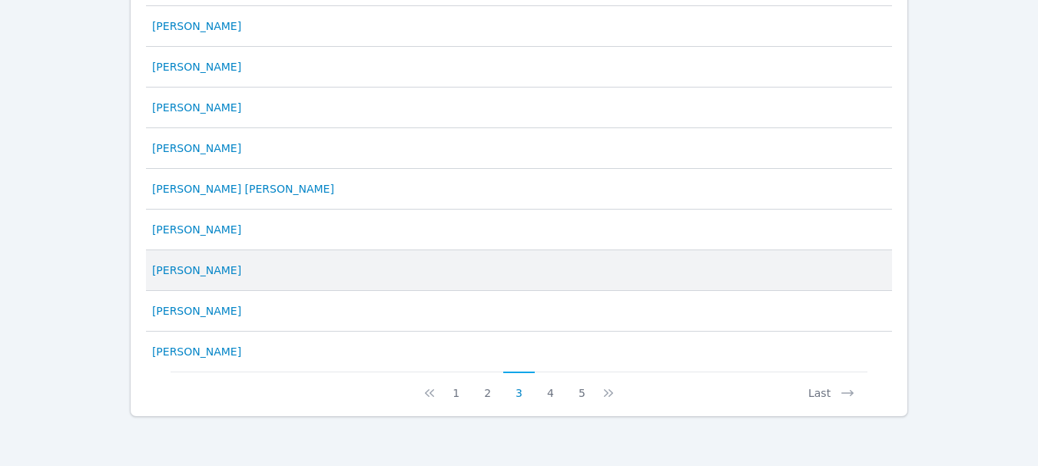
click at [213, 261] on td "Student [PERSON_NAME]" at bounding box center [350, 271] width 408 height 41
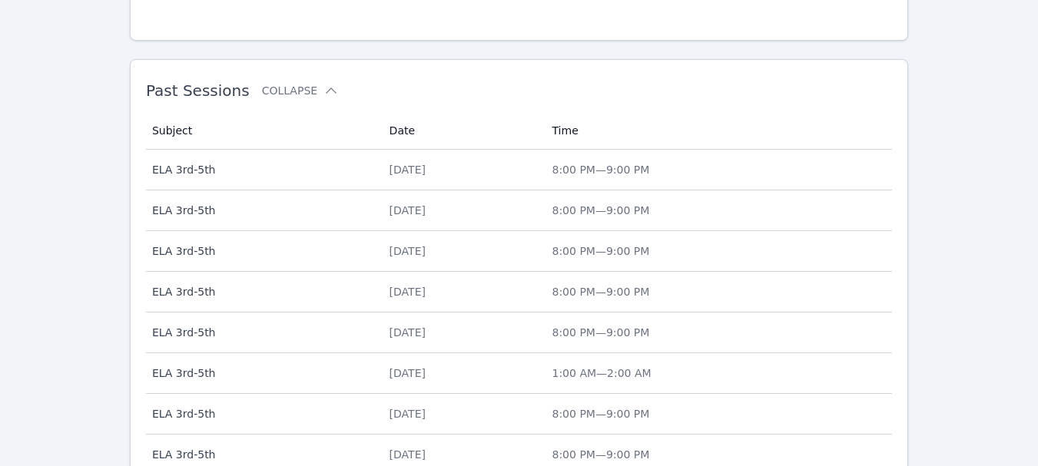
scroll to position [692, 0]
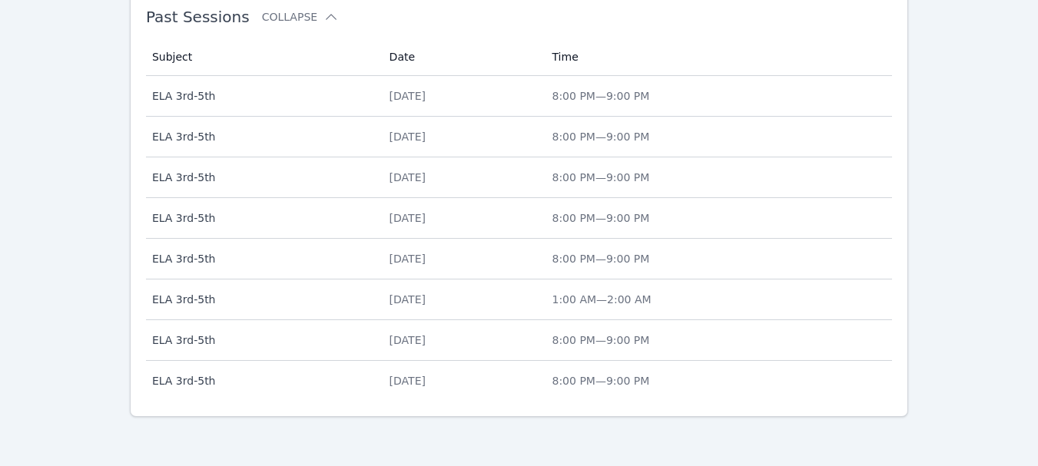
scroll to position [878, 0]
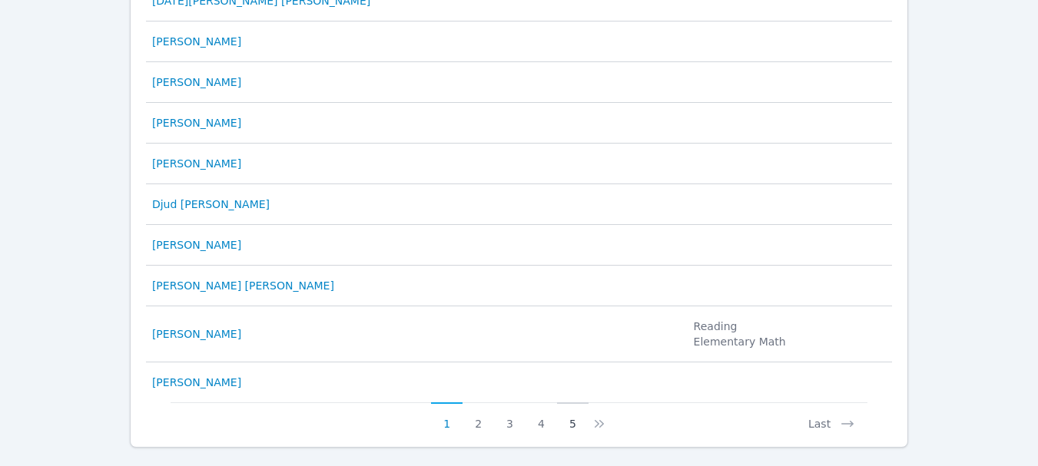
click at [563, 426] on button "5" at bounding box center [573, 417] width 32 height 29
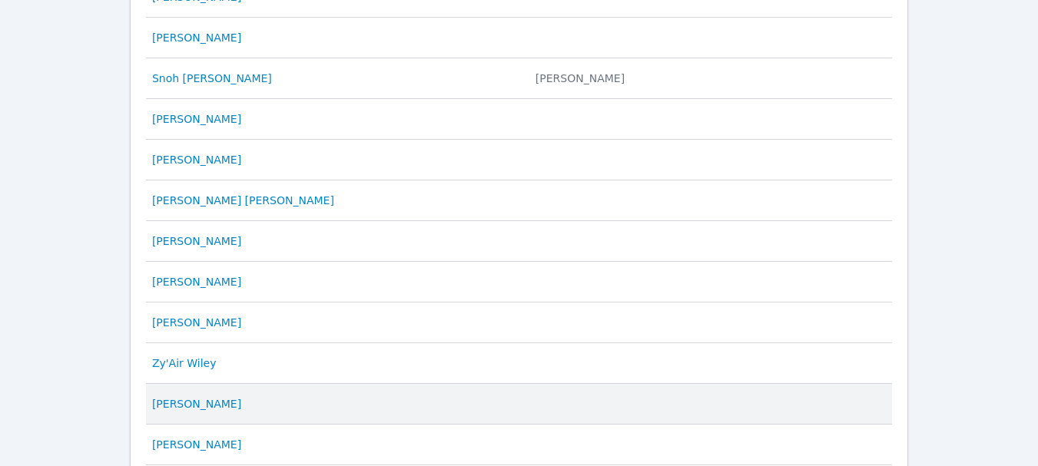
scroll to position [417, 0]
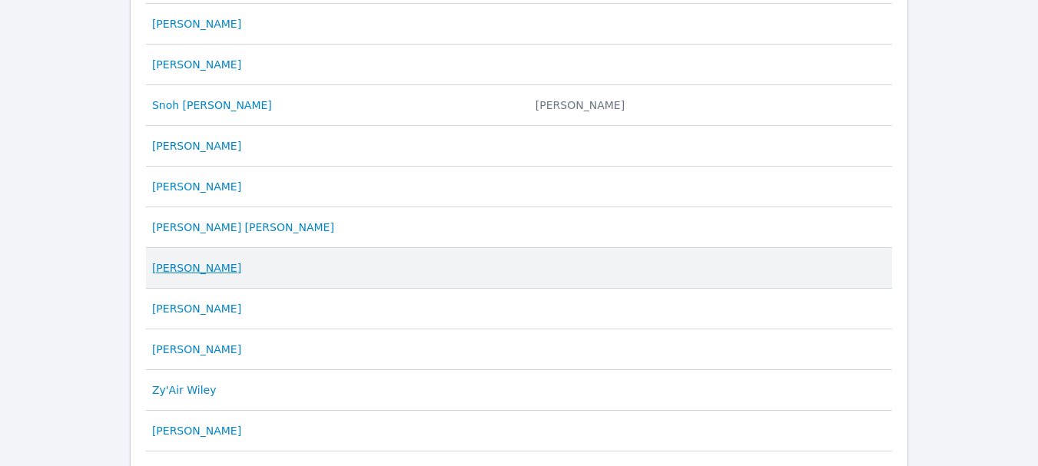
click at [191, 265] on link "[PERSON_NAME]" at bounding box center [196, 268] width 89 height 15
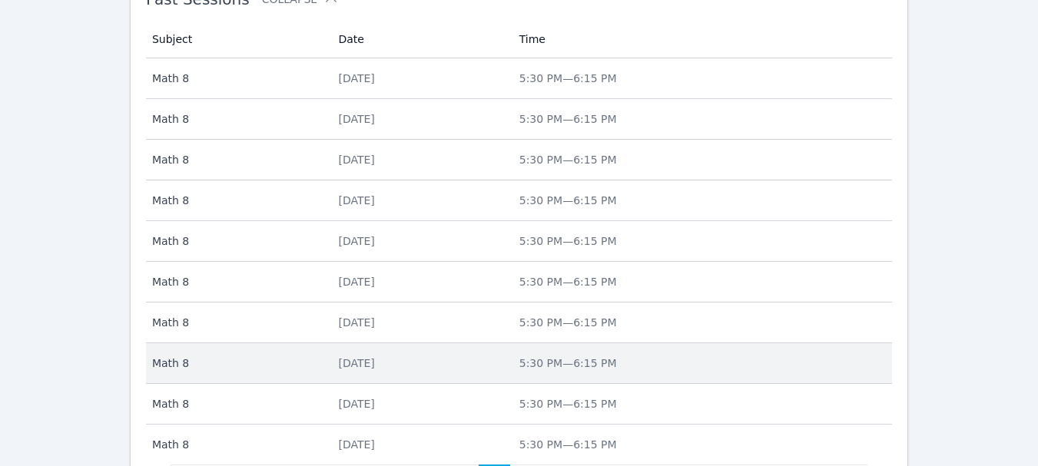
scroll to position [765, 0]
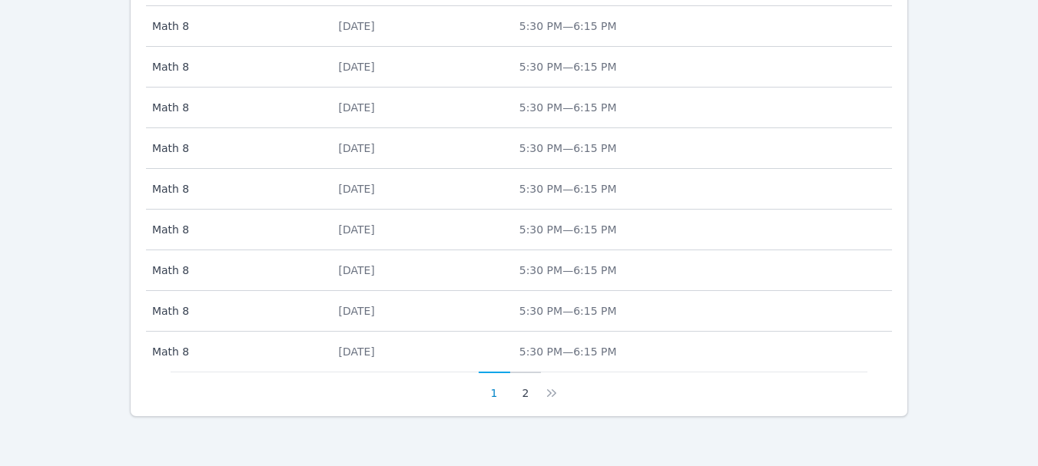
click at [532, 391] on button "2" at bounding box center [526, 386] width 32 height 29
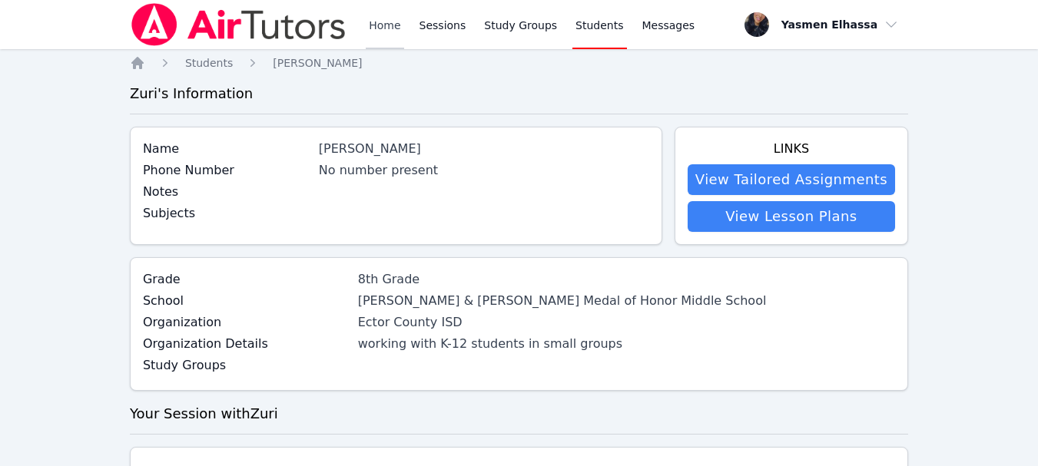
click at [383, 25] on link "Home" at bounding box center [385, 24] width 38 height 49
